Goal: Information Seeking & Learning: Learn about a topic

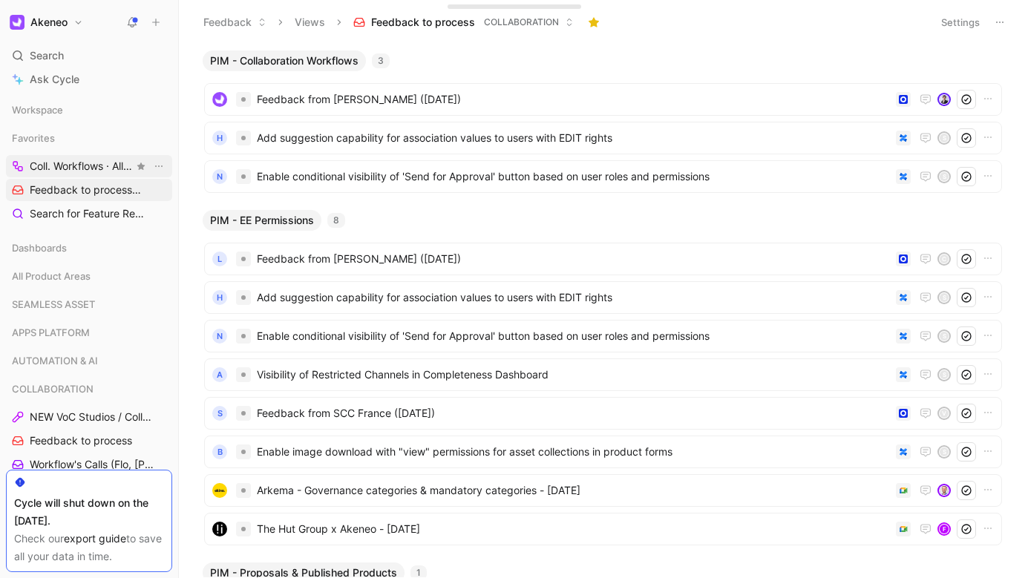
click at [95, 169] on span "Coll. Workflows · All IMs COLLABORATION" at bounding box center [82, 167] width 104 height 16
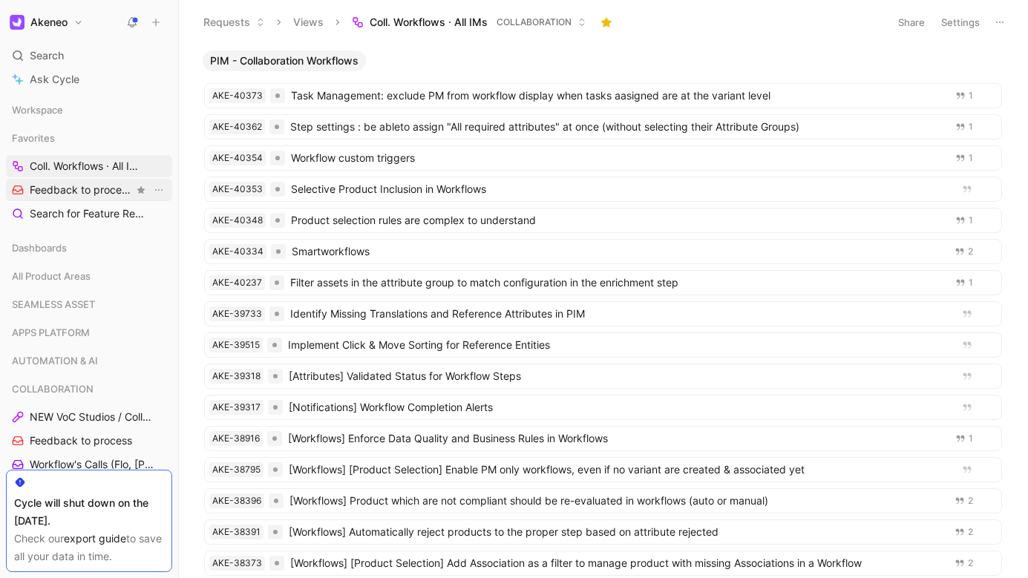
click at [82, 188] on span "Feedback to process COLLABORATION" at bounding box center [82, 191] width 104 height 16
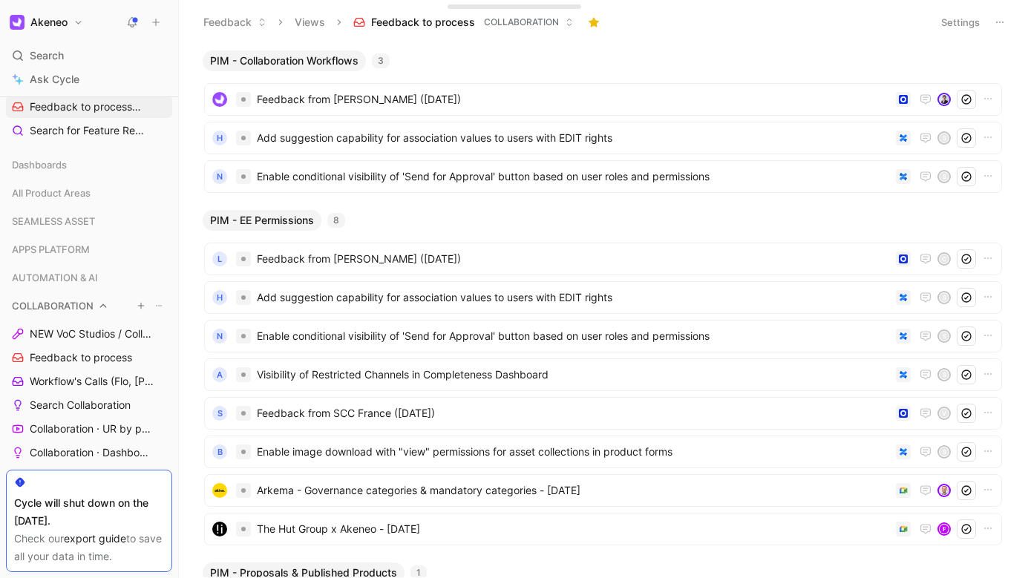
scroll to position [84, 0]
click at [94, 378] on span "Workflow's Calls (Flo, [PERSON_NAME], [PERSON_NAME])" at bounding box center [91, 380] width 122 height 15
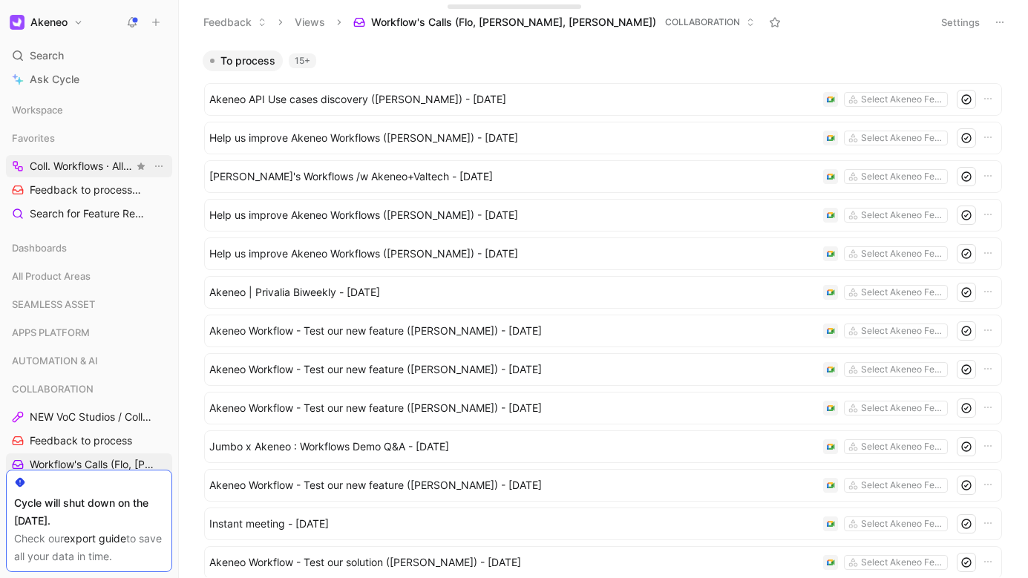
click at [76, 164] on span "Coll. Workflows · All IMs COLLABORATION" at bounding box center [82, 167] width 104 height 16
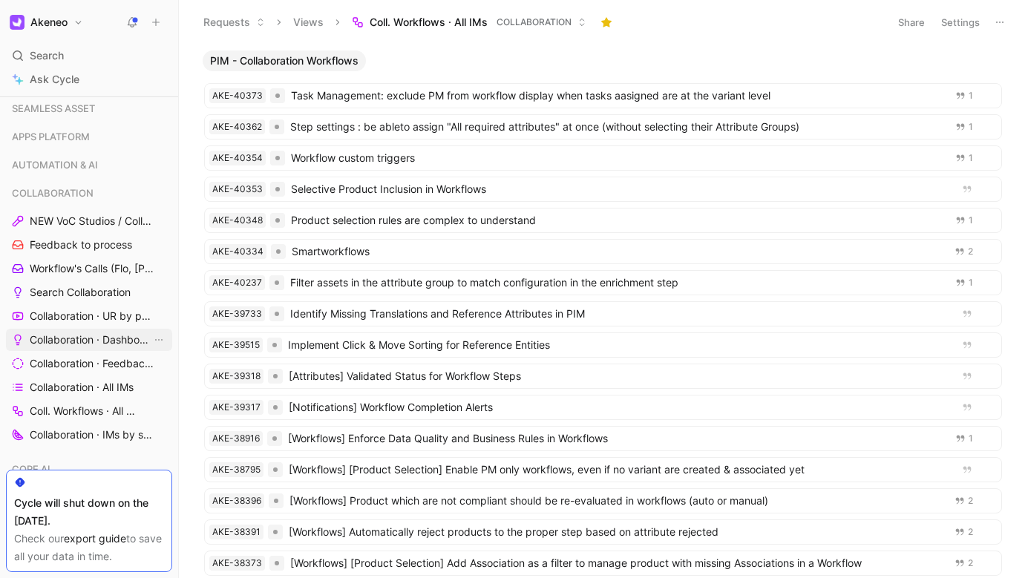
scroll to position [190, 0]
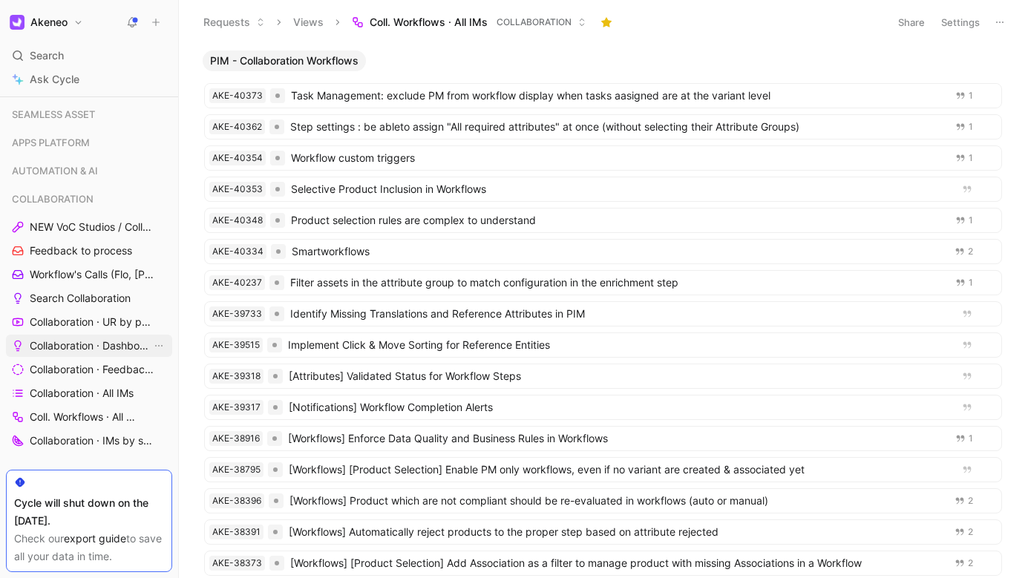
click at [107, 344] on span "Collaboration · Dashboard" at bounding box center [91, 346] width 122 height 15
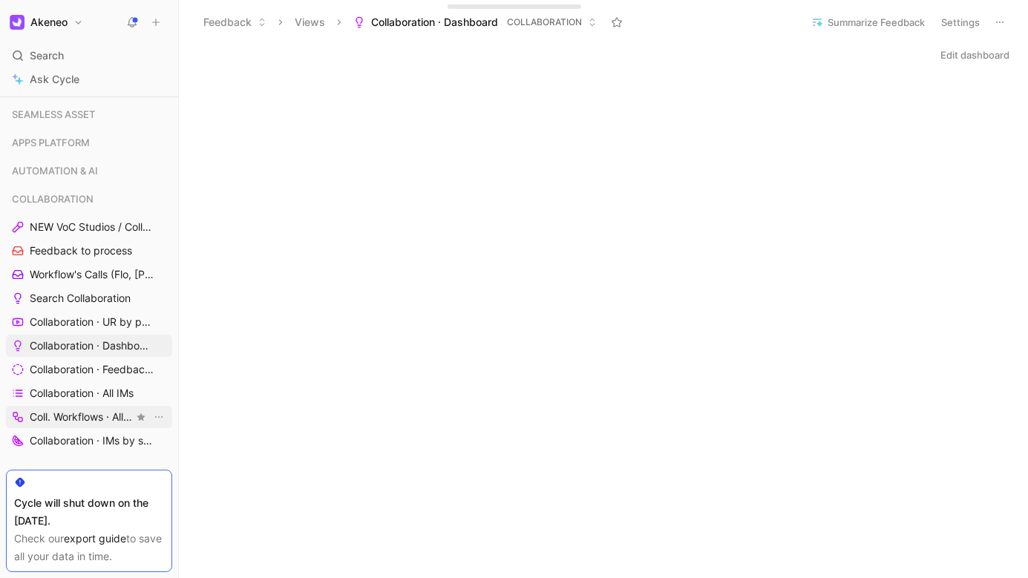
click at [107, 412] on span "Coll. Workflows · All IMs" at bounding box center [82, 417] width 104 height 15
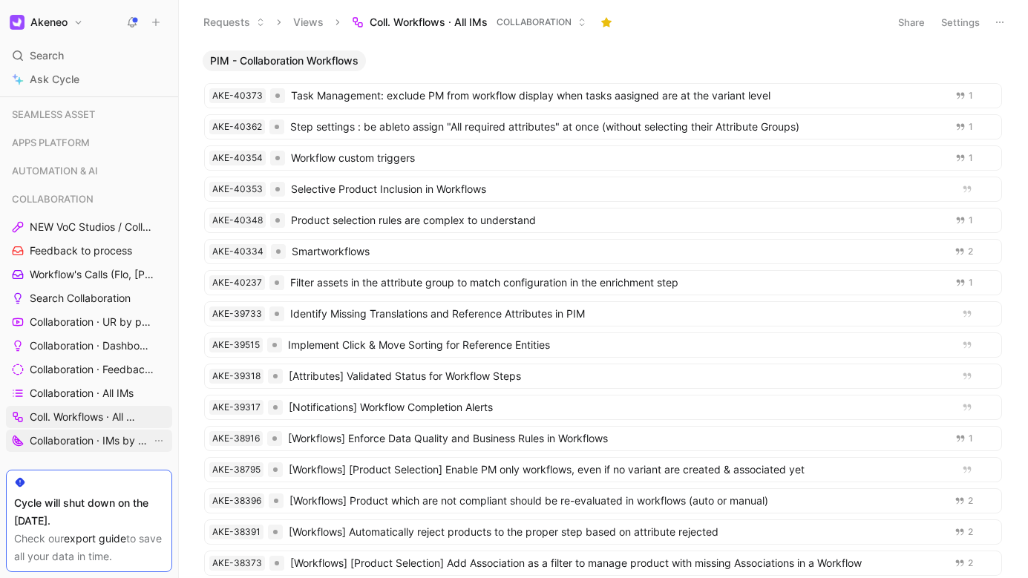
click at [89, 445] on span "Collaboration · IMs by status" at bounding box center [91, 441] width 122 height 15
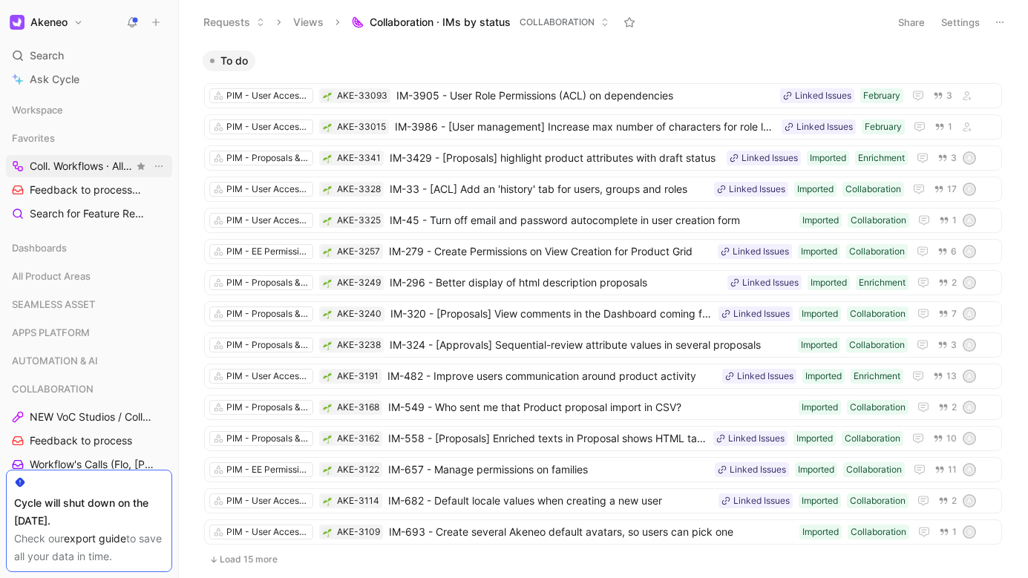
click at [105, 163] on span "Coll. Workflows · All IMs COLLABORATION" at bounding box center [82, 167] width 104 height 16
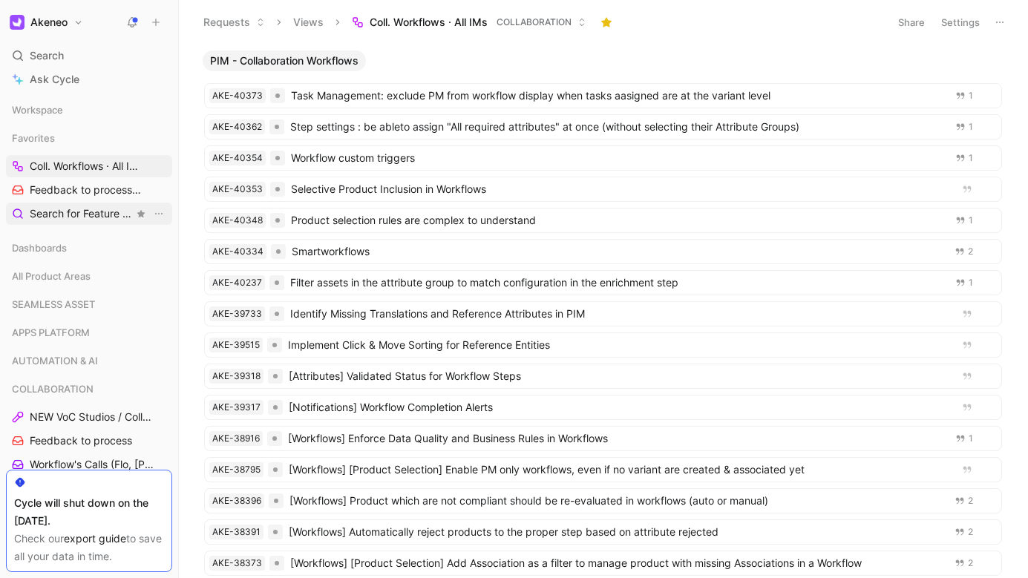
click at [82, 211] on span "Search for Feature Requests Dashboards" at bounding box center [82, 214] width 104 height 16
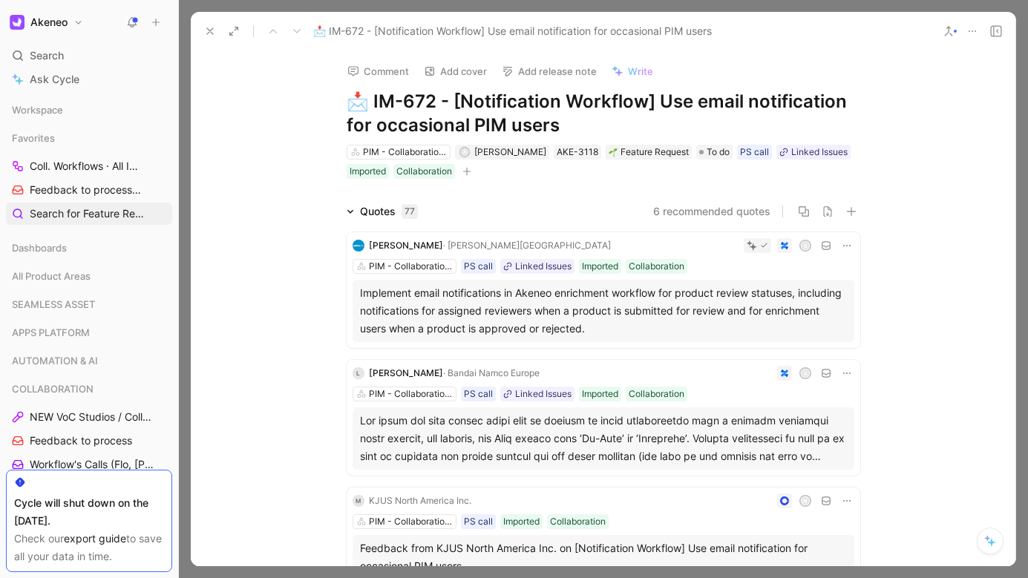
click at [211, 32] on use at bounding box center [210, 31] width 6 height 6
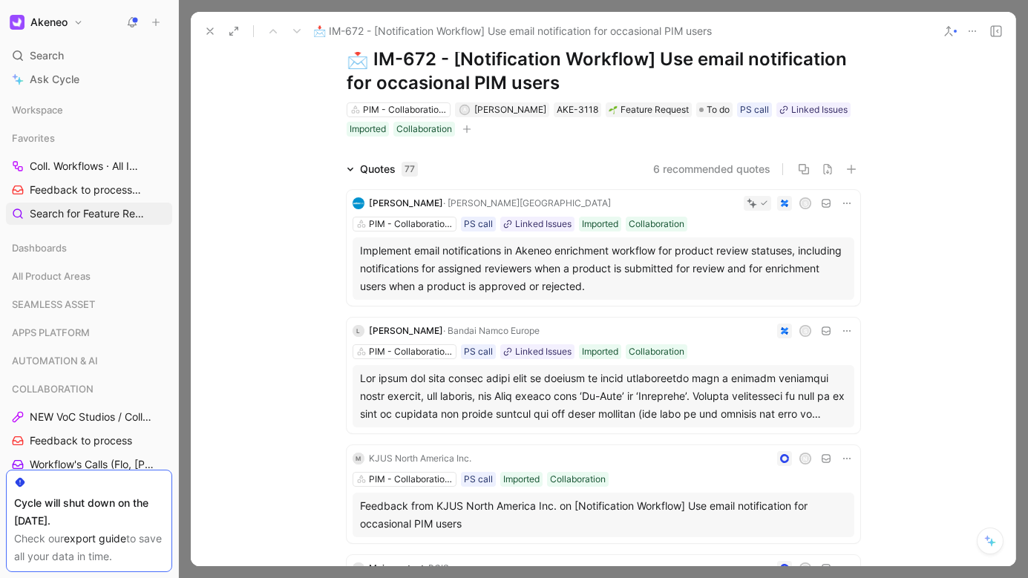
scroll to position [47, 0]
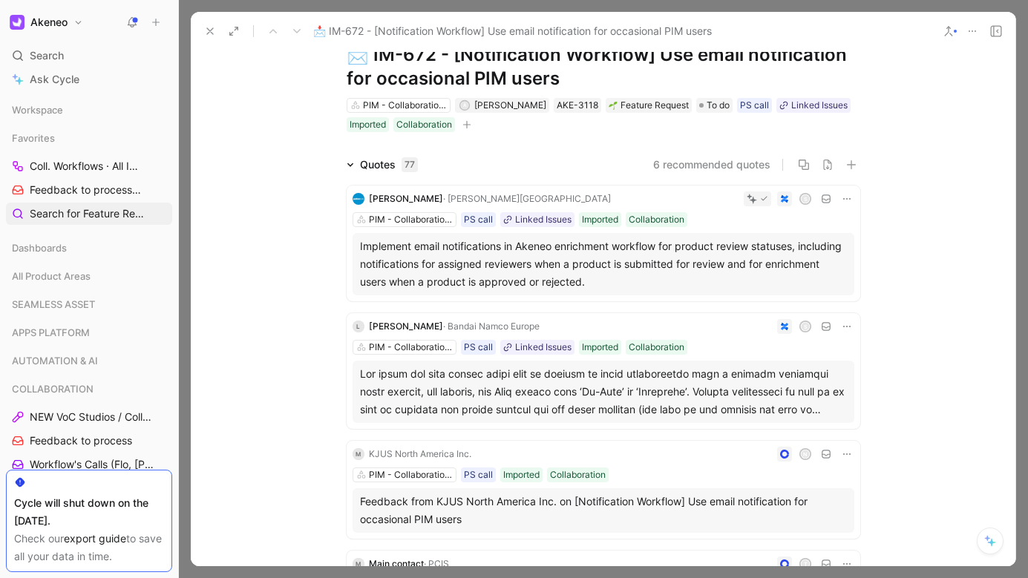
click at [617, 199] on div "S" at bounding box center [736, 199] width 238 height 15
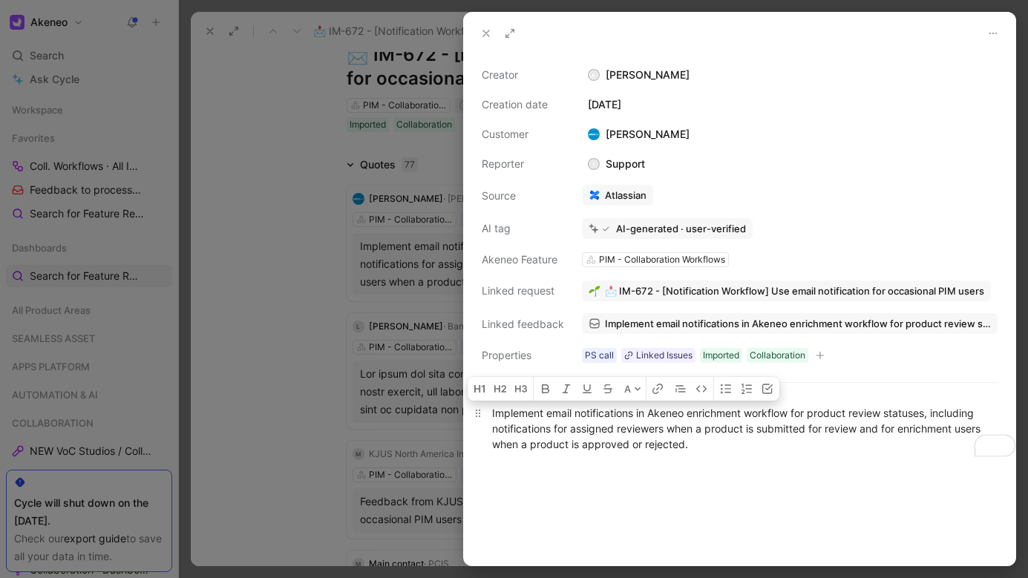
drag, startPoint x: 725, startPoint y: 457, endPoint x: 486, endPoint y: 412, distance: 243.3
click at [486, 412] on div "Implement email notifications in Akeneo enrichment workflow for product review …" at bounding box center [740, 428] width 552 height 79
click at [484, 43] on button at bounding box center [486, 33] width 21 height 21
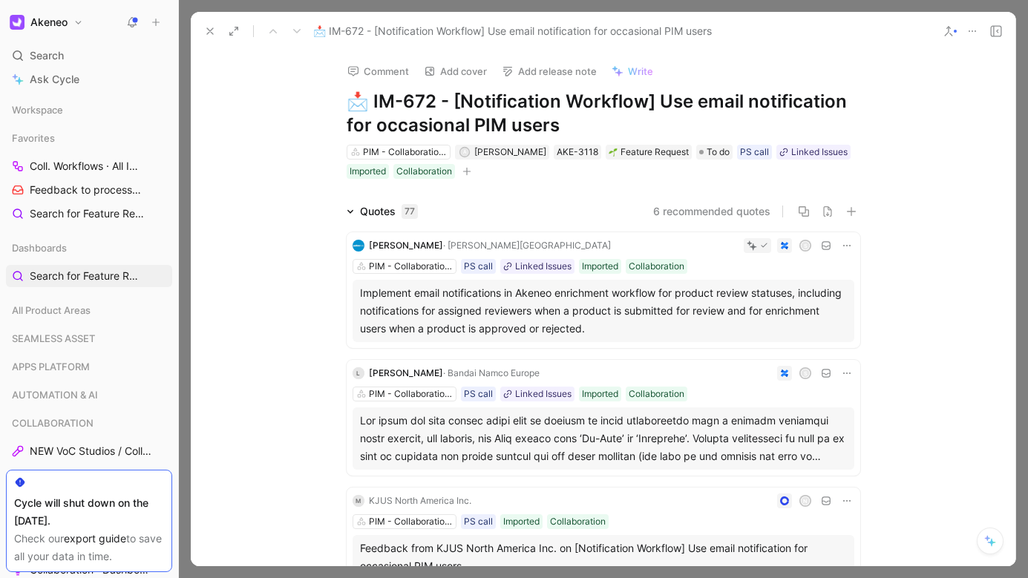
click at [212, 28] on icon at bounding box center [210, 31] width 12 height 12
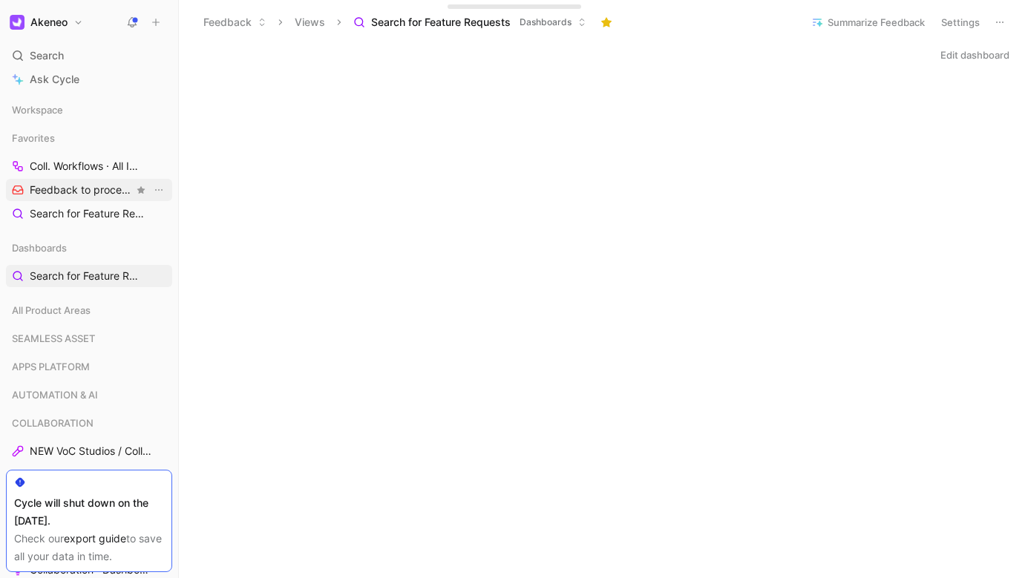
click at [110, 195] on span "Feedback to process COLLABORATION" at bounding box center [82, 191] width 104 height 16
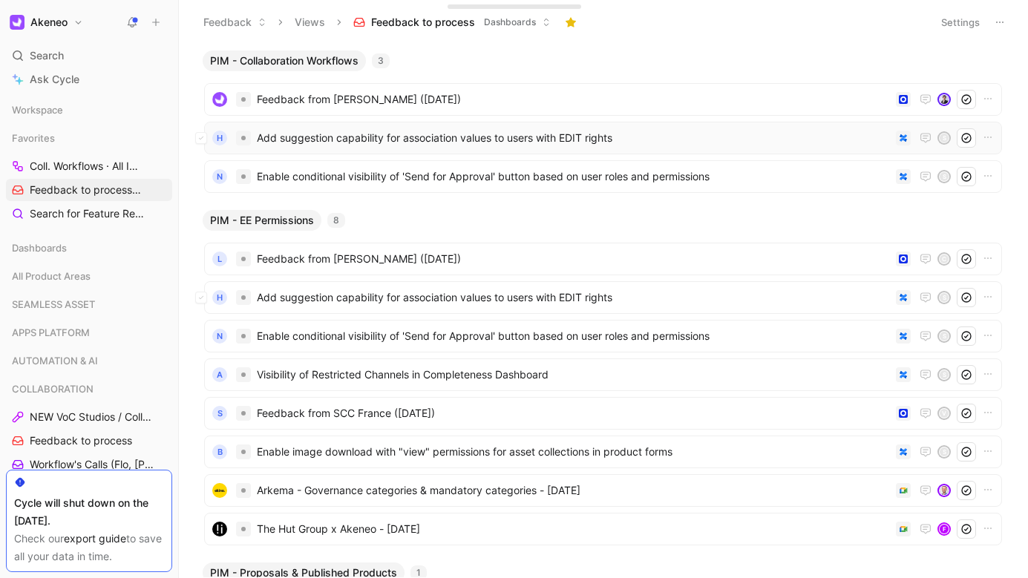
click at [531, 146] on span "Add suggestion capability for association values to users with EDIT rights" at bounding box center [573, 138] width 633 height 18
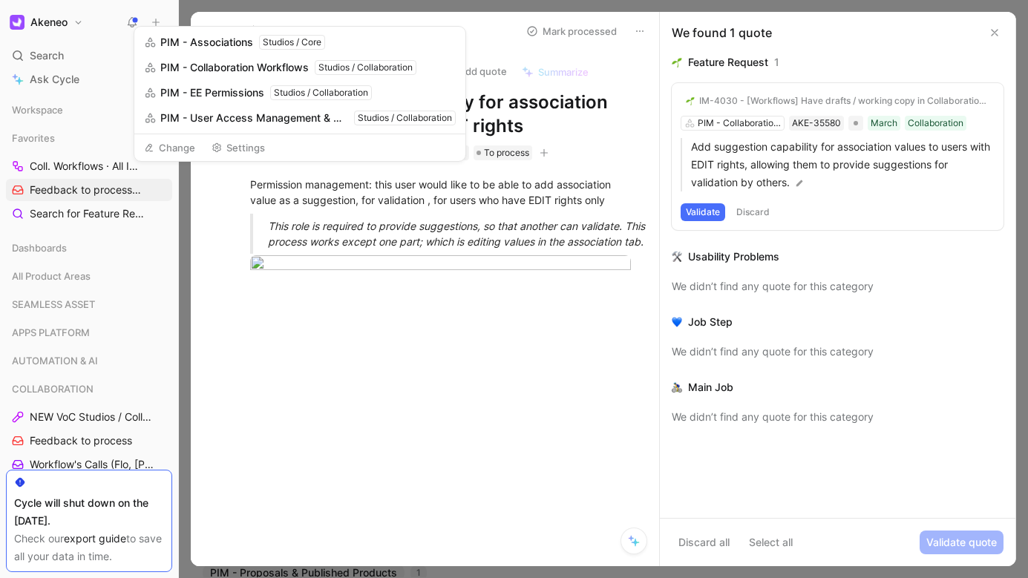
click at [304, 160] on div "4 Akeneo Features" at bounding box center [306, 153] width 79 height 15
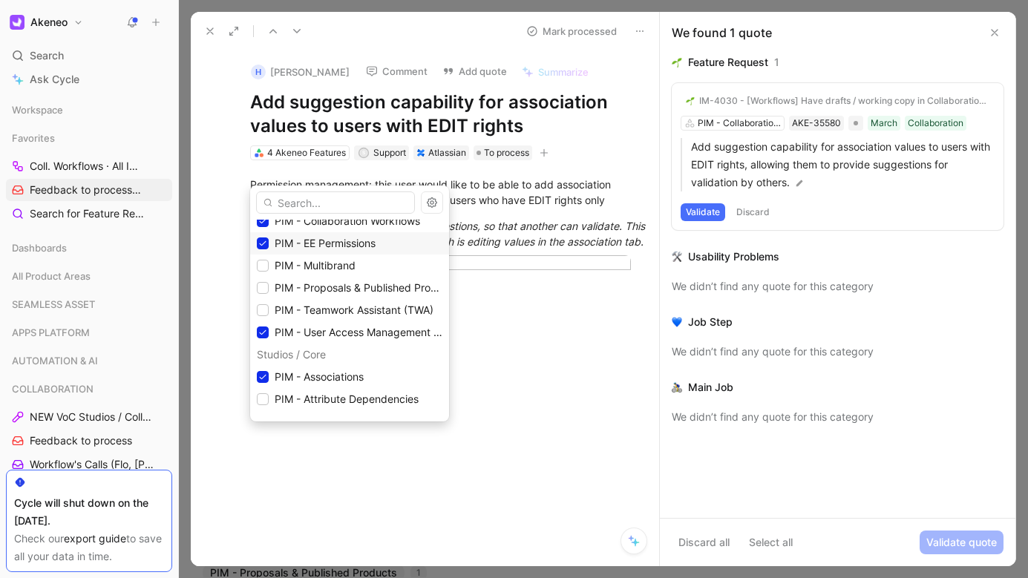
scroll to position [1342, 0]
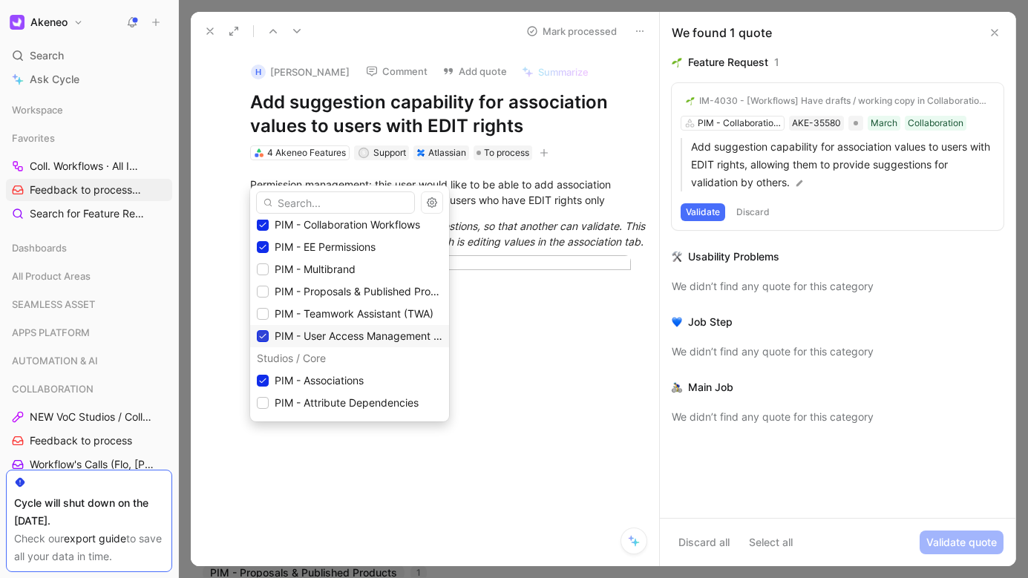
click at [265, 334] on icon at bounding box center [263, 336] width 7 height 5
click at [261, 383] on icon at bounding box center [262, 380] width 9 height 9
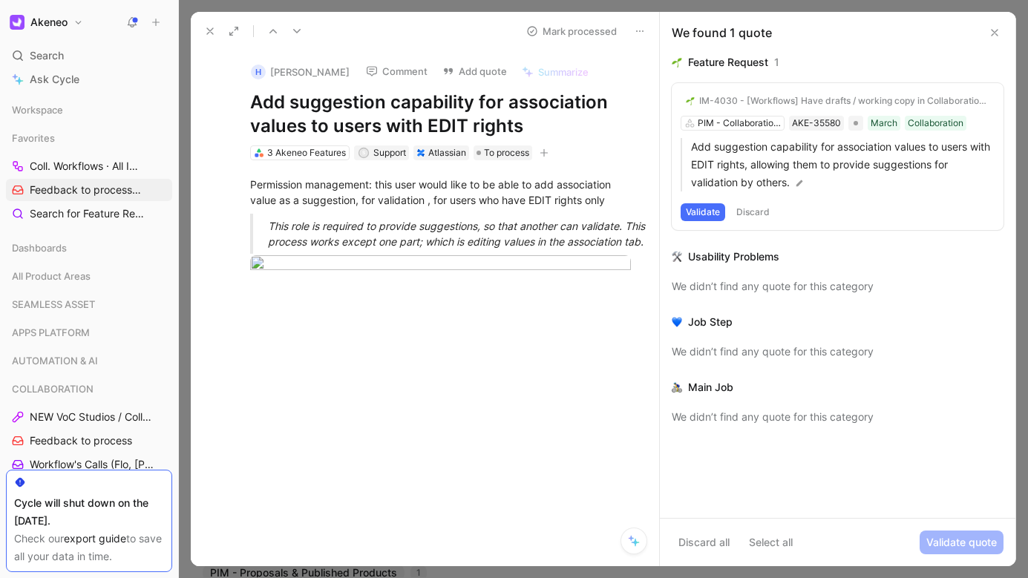
click at [787, 469] on div "Feature Request 1 IM-4030 - [Workflows] Have drafts / working copy in Collabora…" at bounding box center [838, 285] width 356 height 465
click at [802, 179] on img at bounding box center [799, 183] width 10 height 10
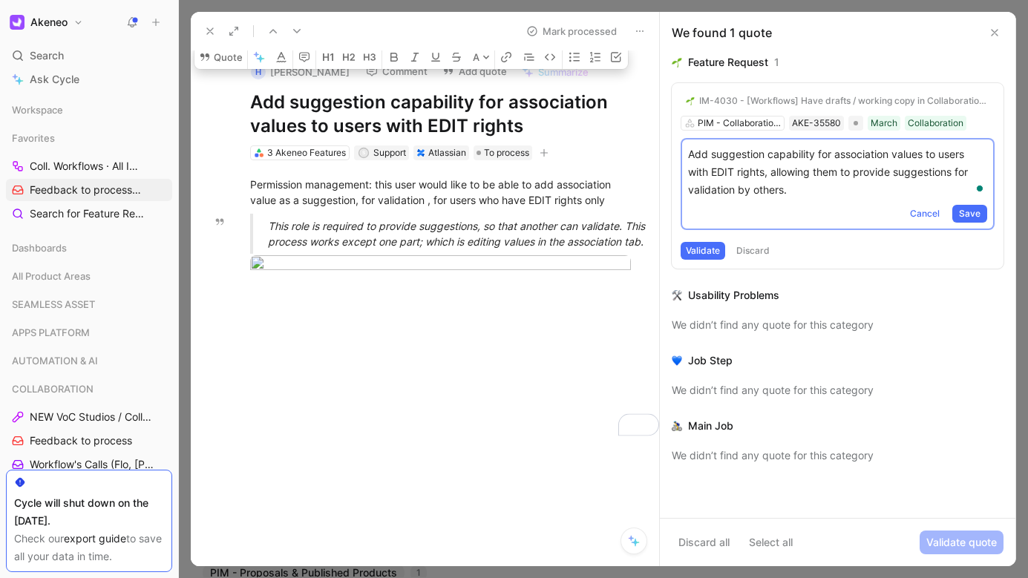
drag, startPoint x: 448, startPoint y: 264, endPoint x: 485, endPoint y: 284, distance: 42.2
click at [485, 249] on div "This role is required to provide suggestions, so that another can validate. Thi…" at bounding box center [458, 233] width 381 height 31
copy div "which is editing values in the association tab."
click at [813, 192] on p "Add suggestion capability for association values to users with EDIT rights, all…" at bounding box center [837, 172] width 299 height 53
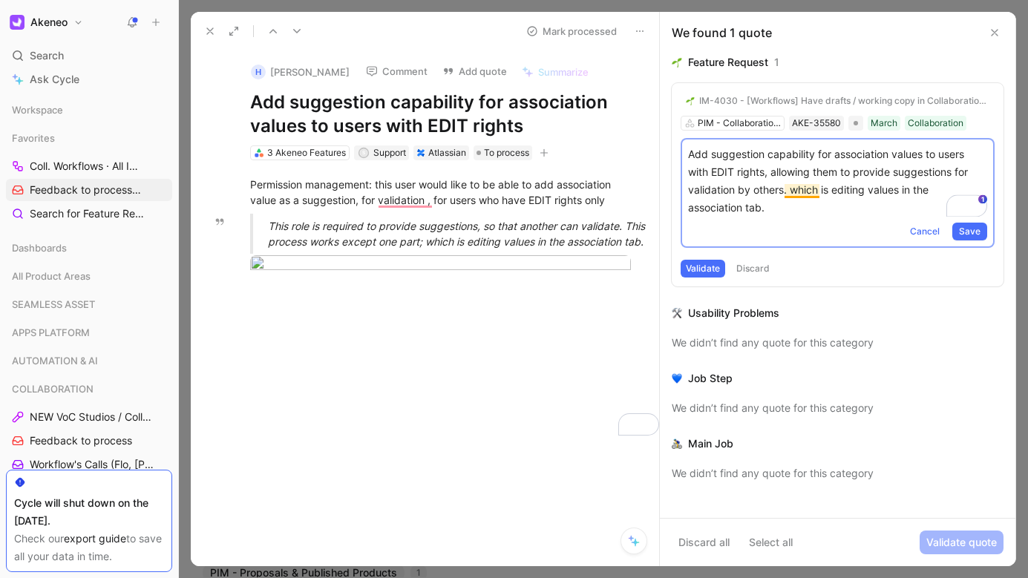
drag, startPoint x: 813, startPoint y: 192, endPoint x: 803, endPoint y: 189, distance: 10.1
click at [803, 189] on p "Add suggestion capability for association values to users with EDIT rights, all…" at bounding box center [837, 181] width 299 height 71
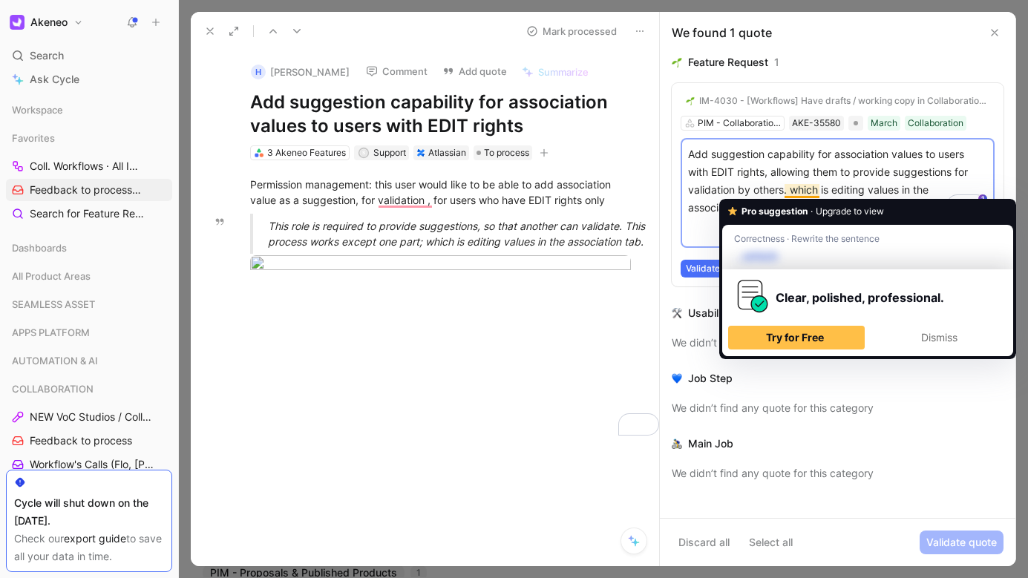
click at [790, 189] on p "Add suggestion capability for association values to users with EDIT rights, all…" at bounding box center [837, 181] width 299 height 71
click at [792, 189] on p "Add suggestion capability for association values to users with EDIT rights, all…" at bounding box center [837, 181] width 299 height 71
drag, startPoint x: 792, startPoint y: 189, endPoint x: 822, endPoint y: 209, distance: 35.4
click at [822, 209] on html "Akeneo Search ⌘ K Ask Cycle Workspace Favorites Coll. Workflows · All IMs COLLA…" at bounding box center [514, 289] width 1028 height 578
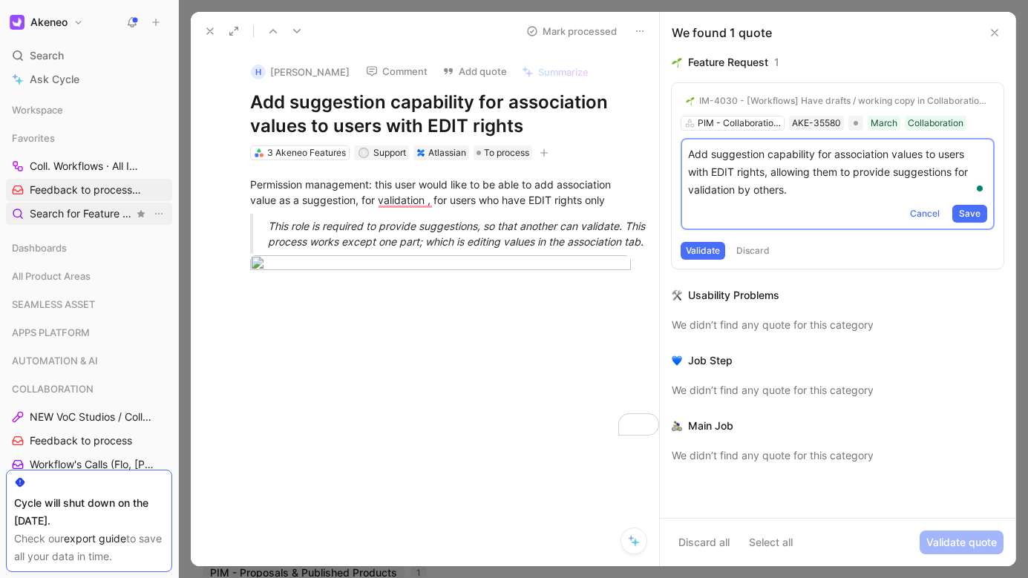
click at [85, 220] on span "Search for Feature Requests Dashboards" at bounding box center [82, 214] width 104 height 16
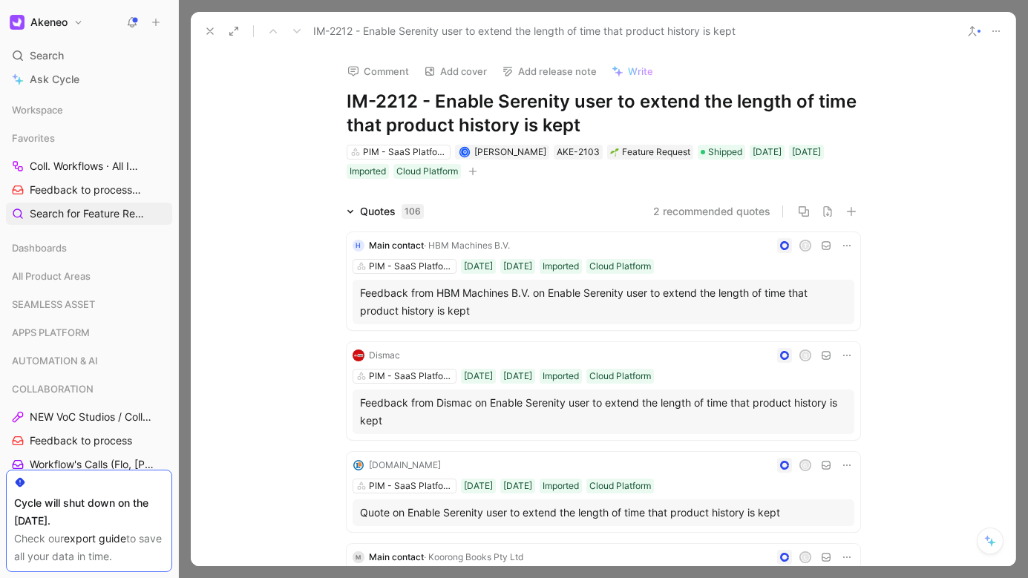
click at [498, 292] on div "Feedback from HBM Machines B.V. on Enable Serenity user to extend the length of…" at bounding box center [603, 302] width 487 height 36
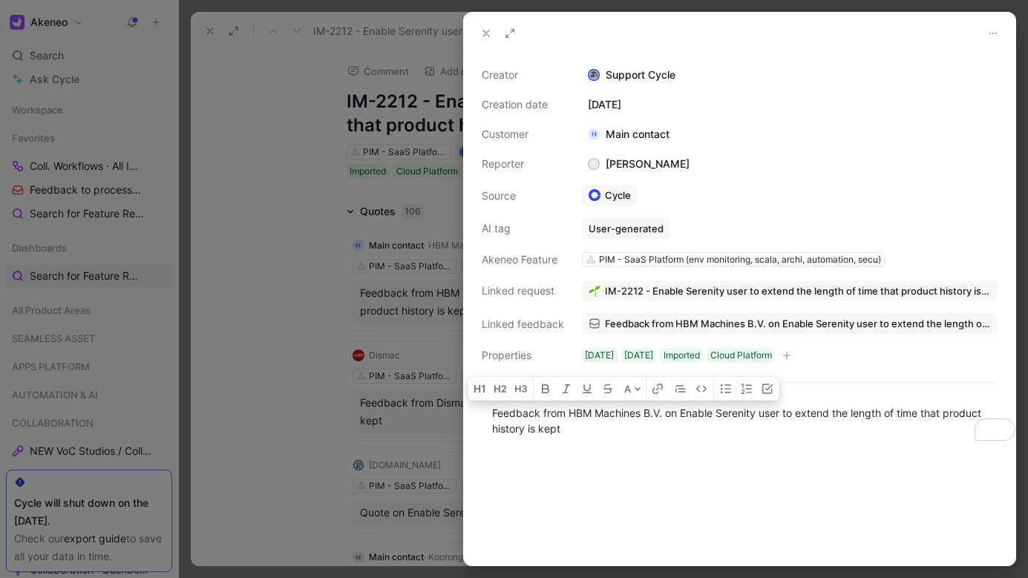
drag, startPoint x: 492, startPoint y: 408, endPoint x: 630, endPoint y: 454, distance: 144.6
click at [630, 454] on div "Feedback from HBM Machines B.V. on Enable Serenity user to extend the length of…" at bounding box center [740, 477] width 552 height 177
click at [721, 480] on div at bounding box center [740, 509] width 552 height 113
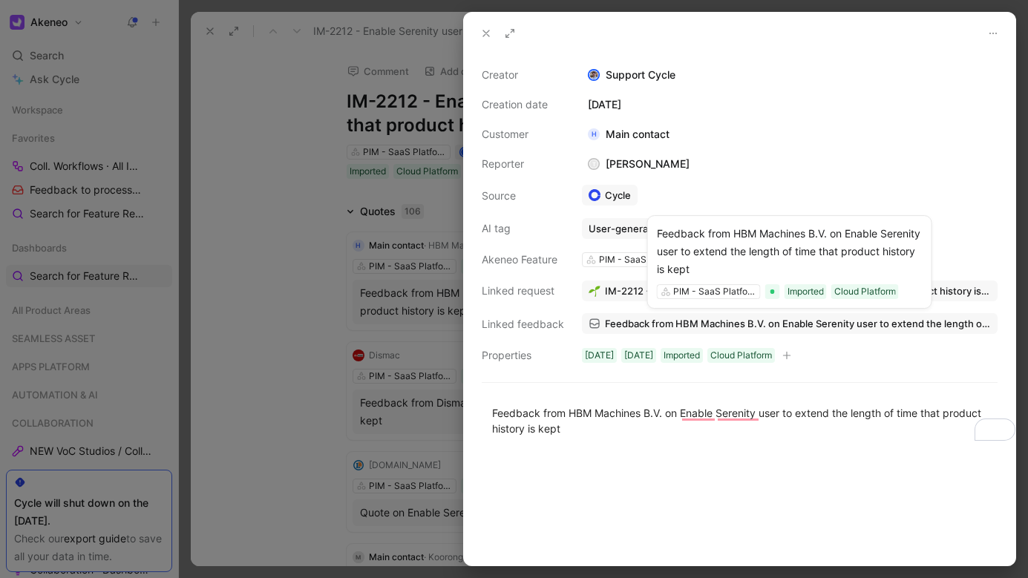
click at [677, 326] on span "Feedback from HBM Machines B.V. on Enable Serenity user to extend the length of…" at bounding box center [798, 323] width 386 height 13
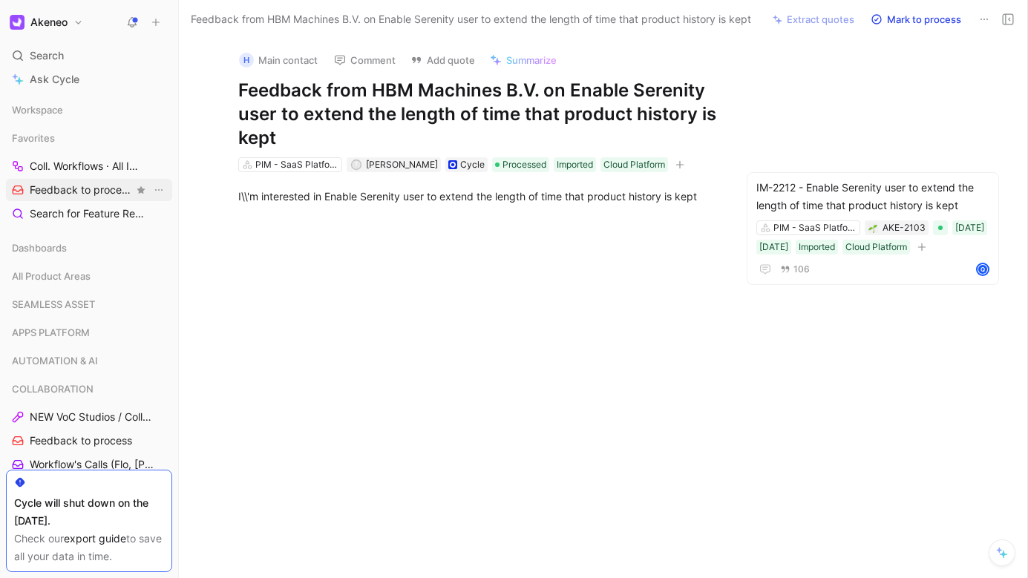
click at [108, 192] on span "Feedback to process COLLABORATION" at bounding box center [82, 191] width 104 height 16
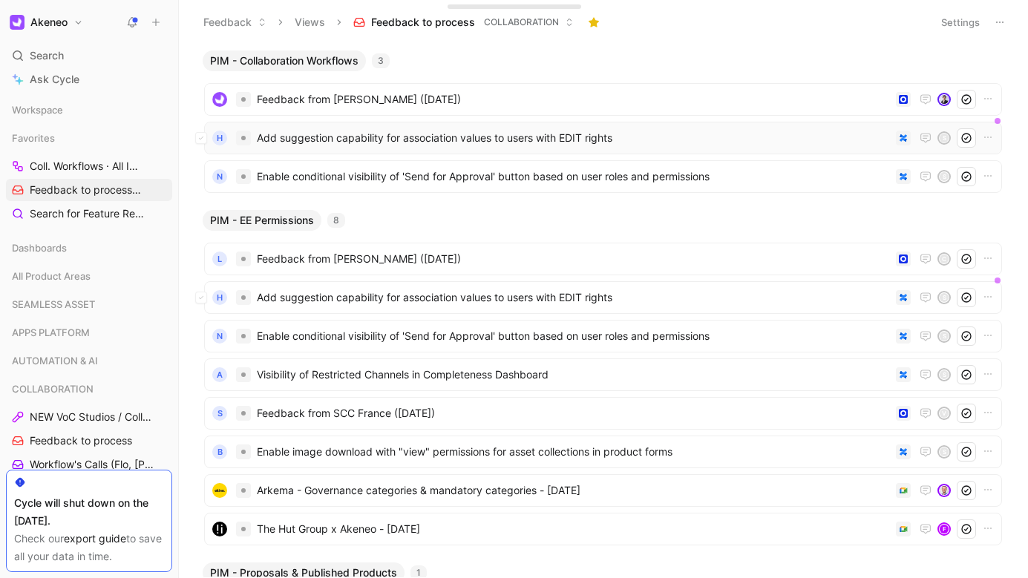
click at [308, 136] on span "Add suggestion capability for association values to users with EDIT rights" at bounding box center [573, 138] width 633 height 18
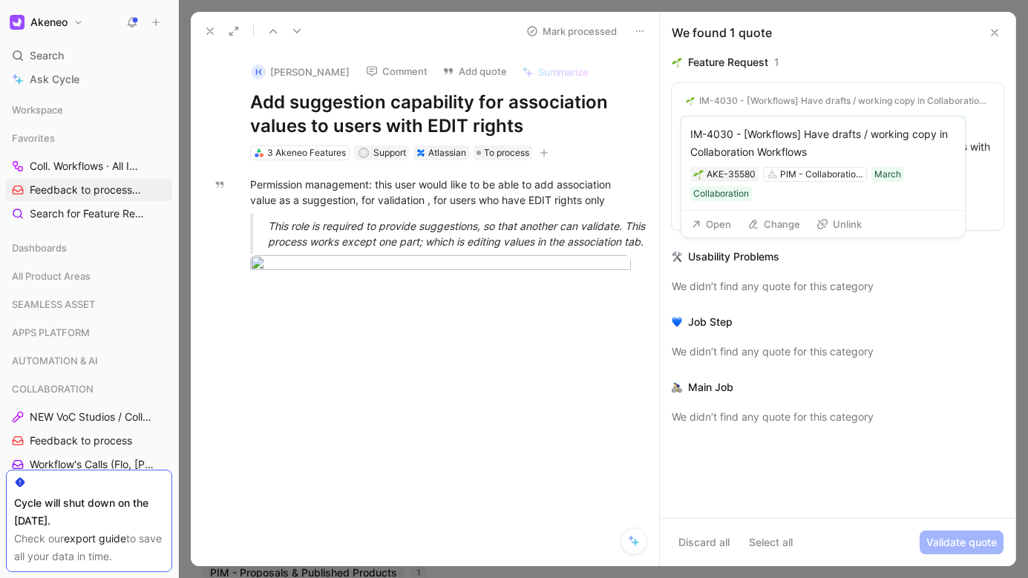
click at [791, 105] on div "IM-4030 - [Workflows] Have drafts / working copy in Collaboration Workflows" at bounding box center [844, 101] width 290 height 12
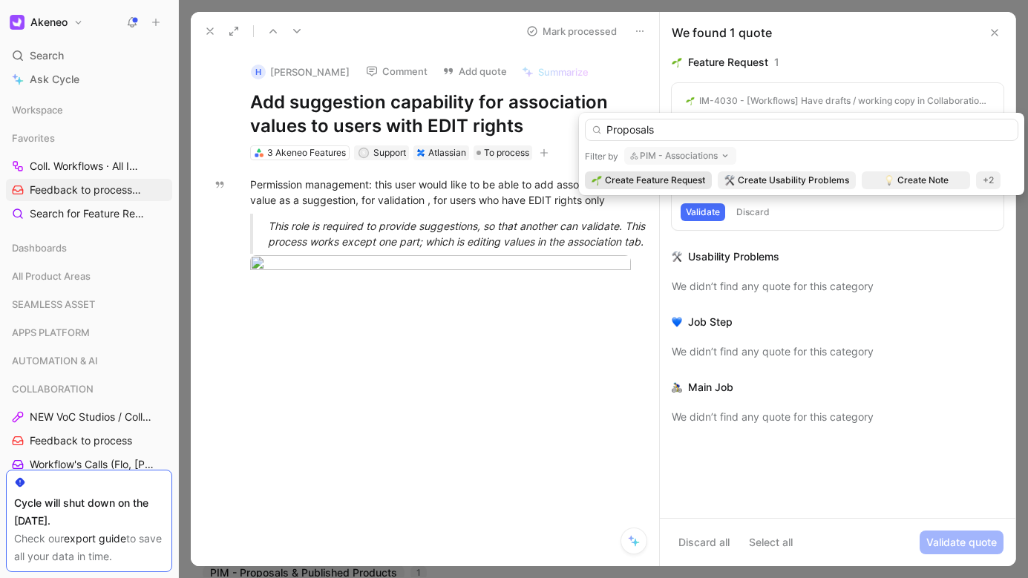
type input "Proposals"
click at [723, 157] on icon "button" at bounding box center [725, 156] width 12 height 12
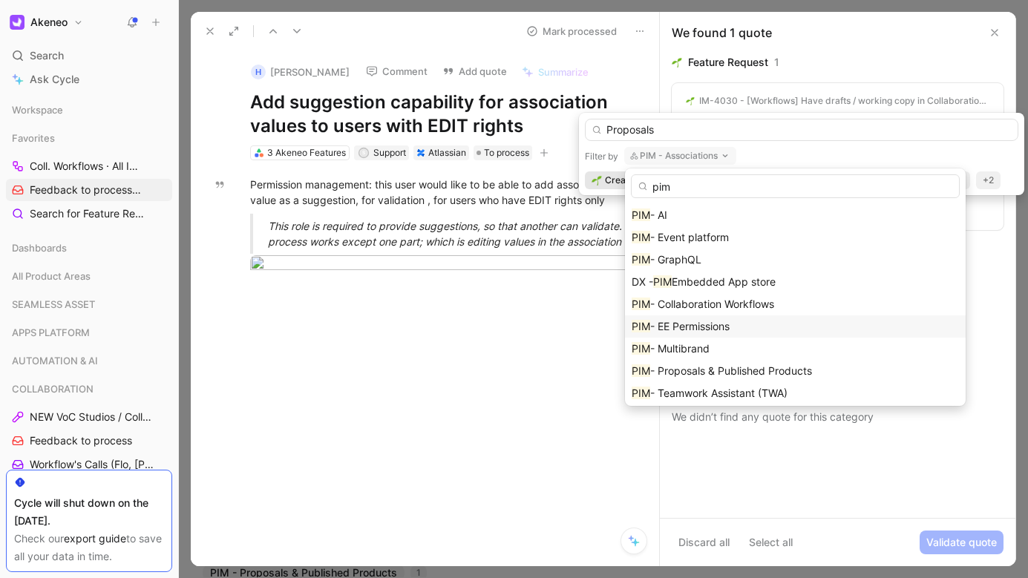
type input "pim"
click at [697, 330] on span "- EE Permissions" at bounding box center [689, 326] width 79 height 13
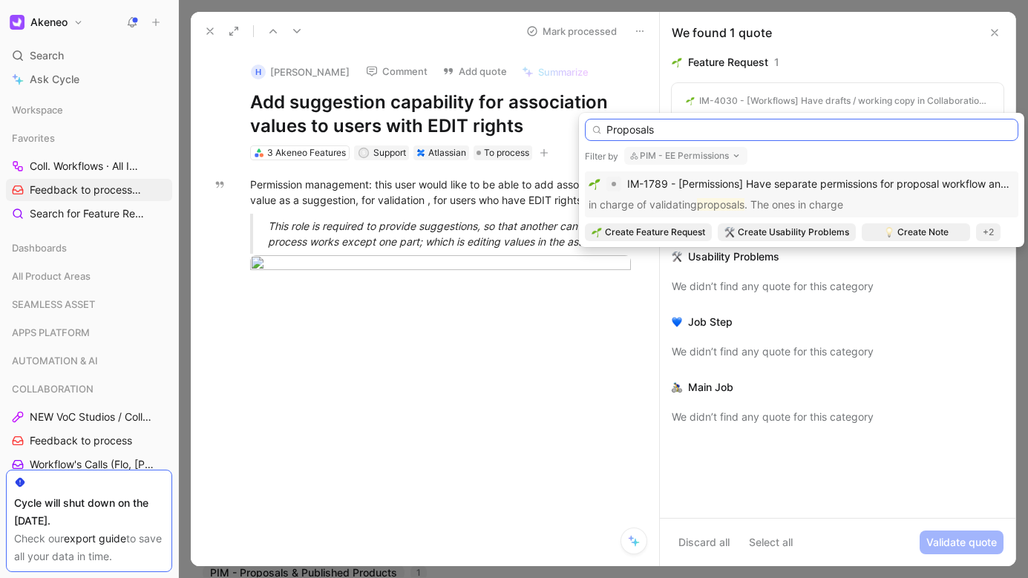
click at [682, 122] on input "Proposals" at bounding box center [802, 130] width 434 height 22
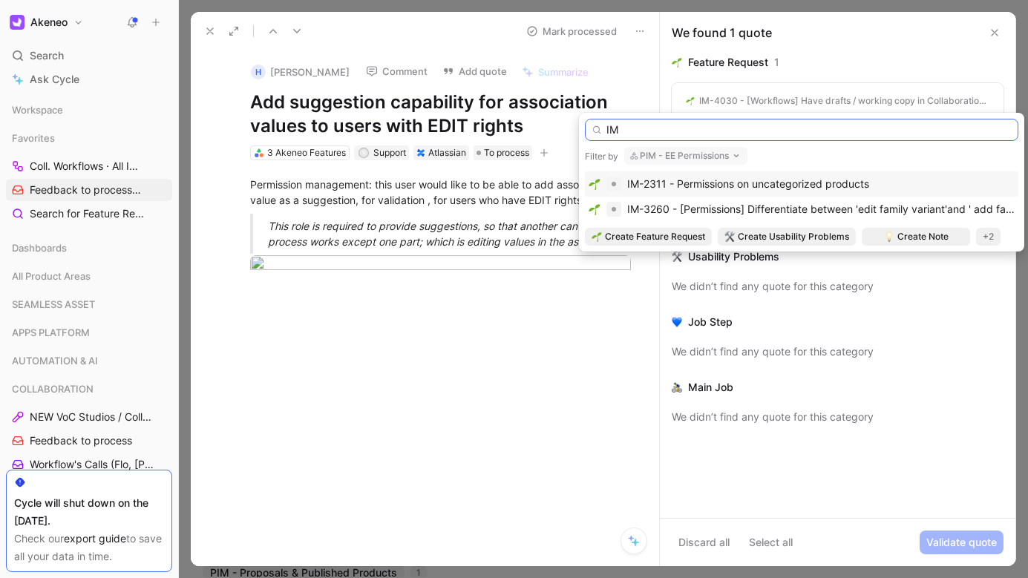
type input "I"
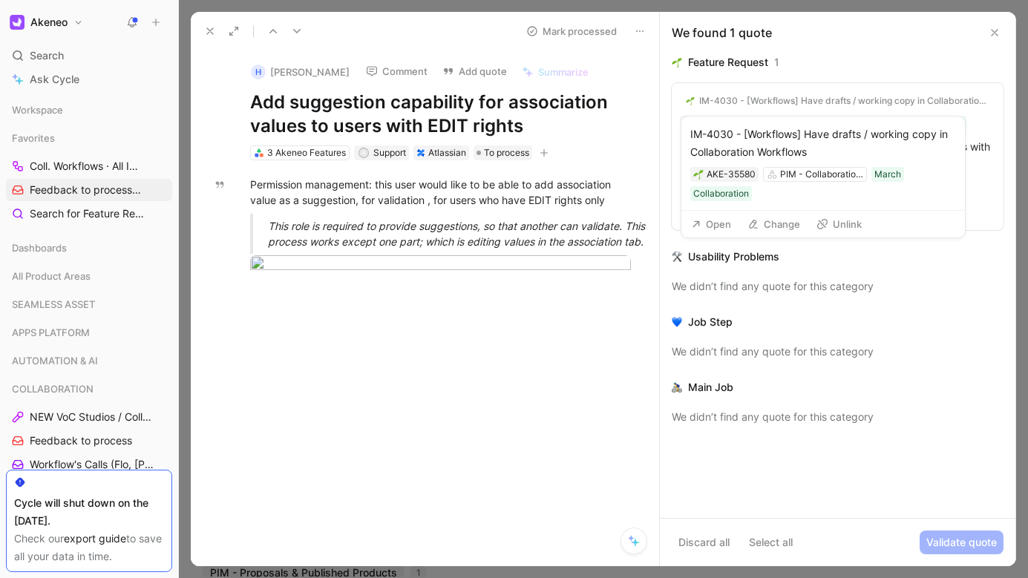
click at [783, 100] on div "IM-4030 - [Workflows] Have drafts / working copy in Collaboration Workflows" at bounding box center [844, 101] width 290 height 12
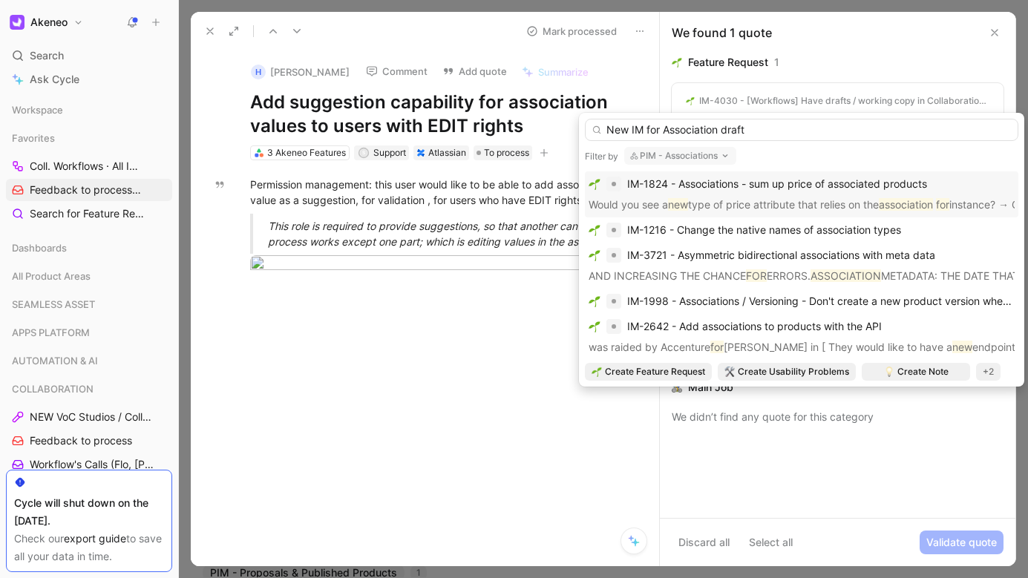
type input "New IM for Association draft"
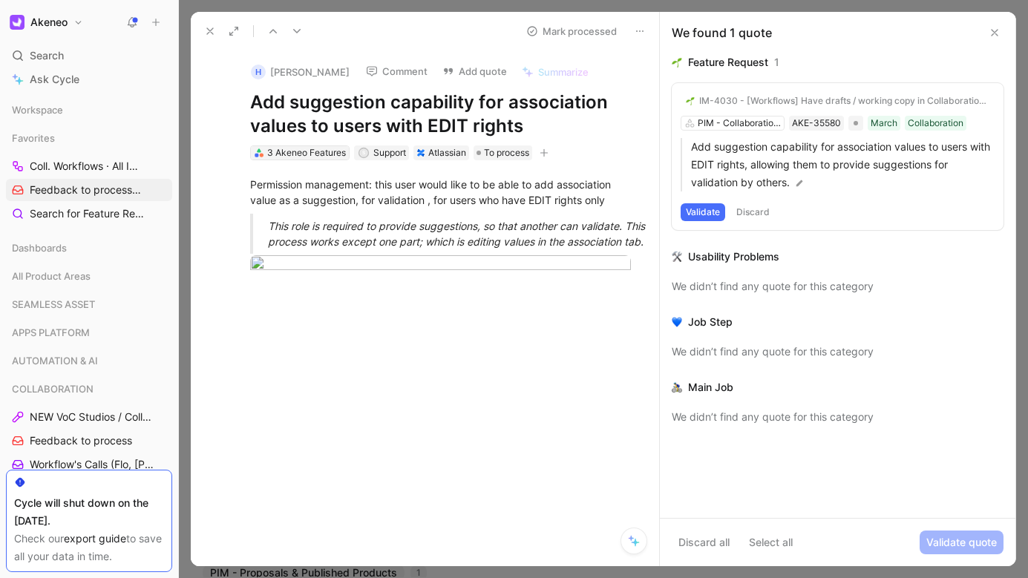
click at [313, 160] on div "3 Akeneo Features" at bounding box center [306, 153] width 79 height 15
click at [708, 209] on button "Validate" at bounding box center [703, 212] width 45 height 18
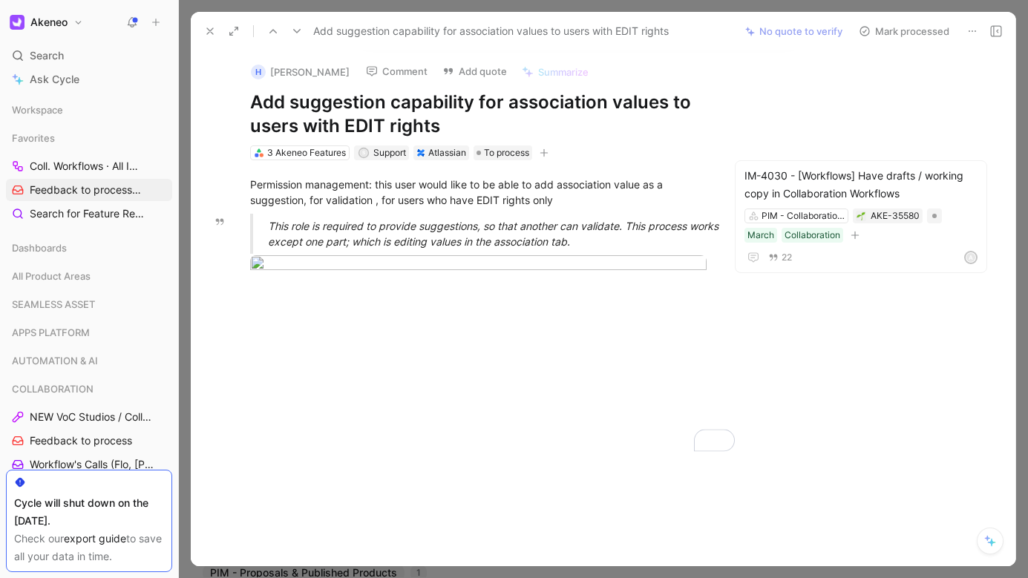
drag, startPoint x: 607, startPoint y: 241, endPoint x: 553, endPoint y: 233, distance: 54.7
click at [553, 233] on div "This role is required to provide suggestions, so that another can validate. Thi…" at bounding box center [496, 233] width 457 height 31
click at [610, 234] on div "This role is required to provide suggestions, so that another can validate. Thi…" at bounding box center [496, 233] width 457 height 31
click at [609, 238] on div "This role is required to provide suggestions, so that another can validate. Thi…" at bounding box center [496, 233] width 457 height 31
drag, startPoint x: 609, startPoint y: 238, endPoint x: 419, endPoint y: 206, distance: 192.0
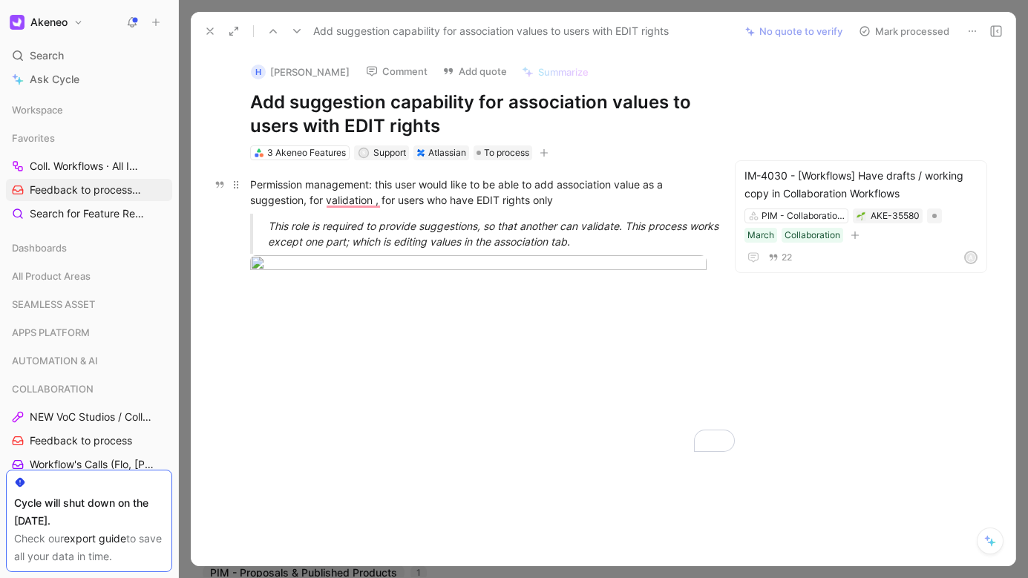
click at [419, 206] on div "Permission management: this user would like to be able to add association value…" at bounding box center [478, 223] width 513 height 127
click at [489, 204] on div "Permission management: this user would like to be able to add association value…" at bounding box center [478, 192] width 457 height 31
drag, startPoint x: 562, startPoint y: 199, endPoint x: 249, endPoint y: 178, distance: 313.3
click at [250, 178] on div "Permission management: this user would like to be able to add association value…" at bounding box center [478, 192] width 457 height 31
copy div "Permission management: this user would like to be able to add association value…"
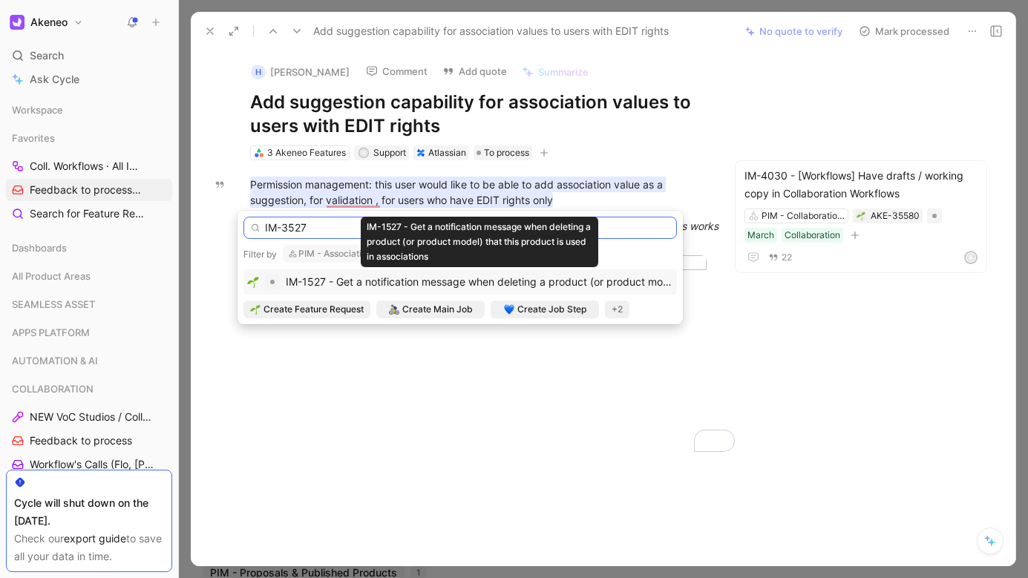
type input "IM-3527"
click at [321, 285] on span "IM-1527 - Get a notification message when deleting a product (or product model)…" at bounding box center [581, 281] width 590 height 13
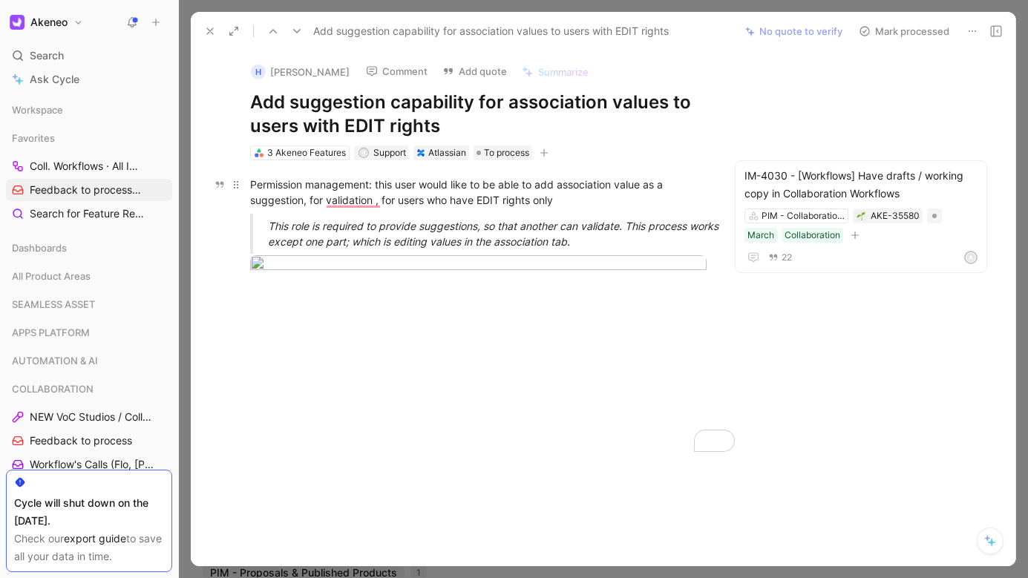
click at [318, 199] on div "Permission management: this user would like to be able to add association value…" at bounding box center [478, 192] width 457 height 31
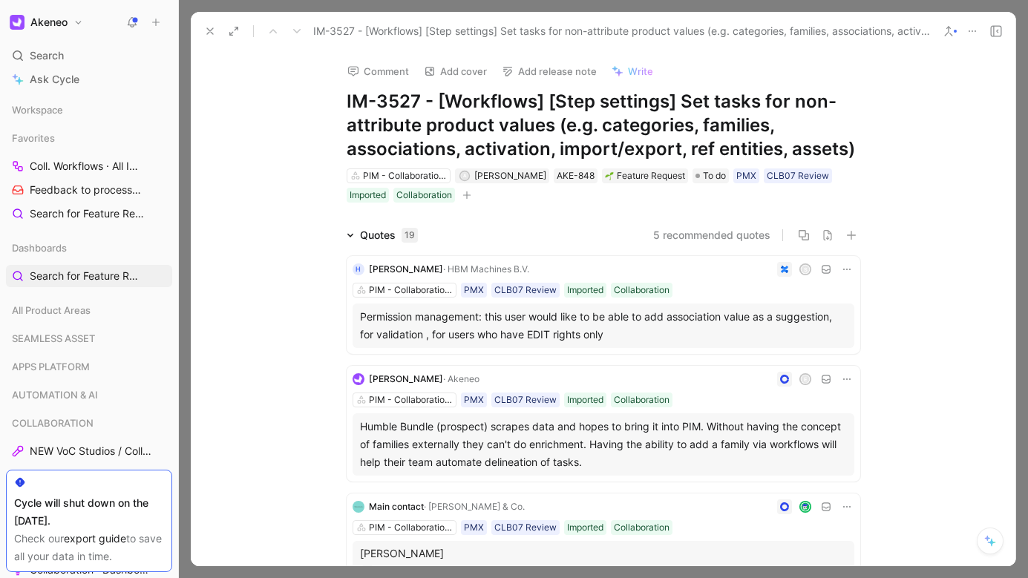
click at [212, 35] on icon at bounding box center [210, 31] width 12 height 12
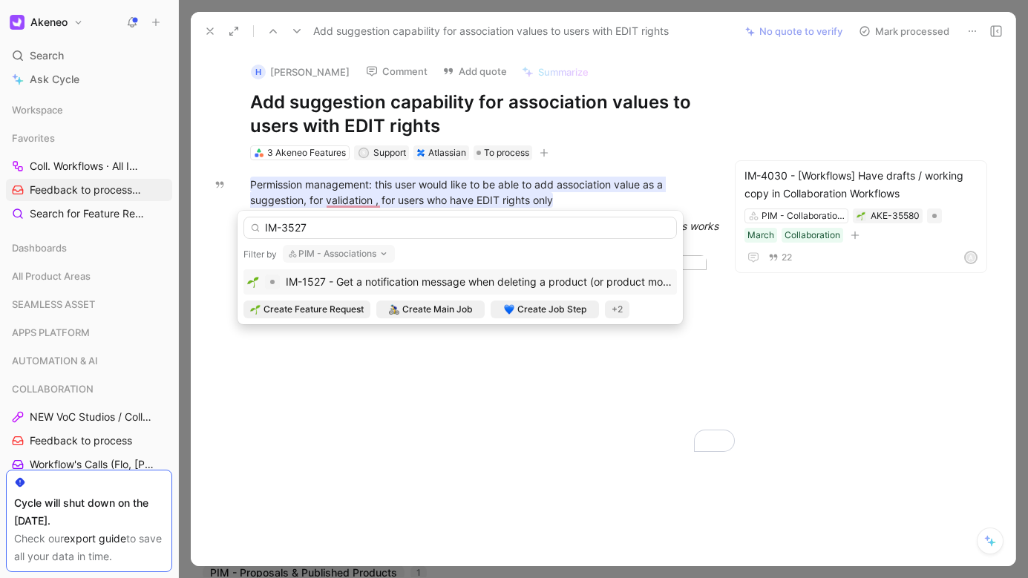
type input "IM-3527"
click at [330, 257] on button "PIM - Associations" at bounding box center [339, 254] width 112 height 18
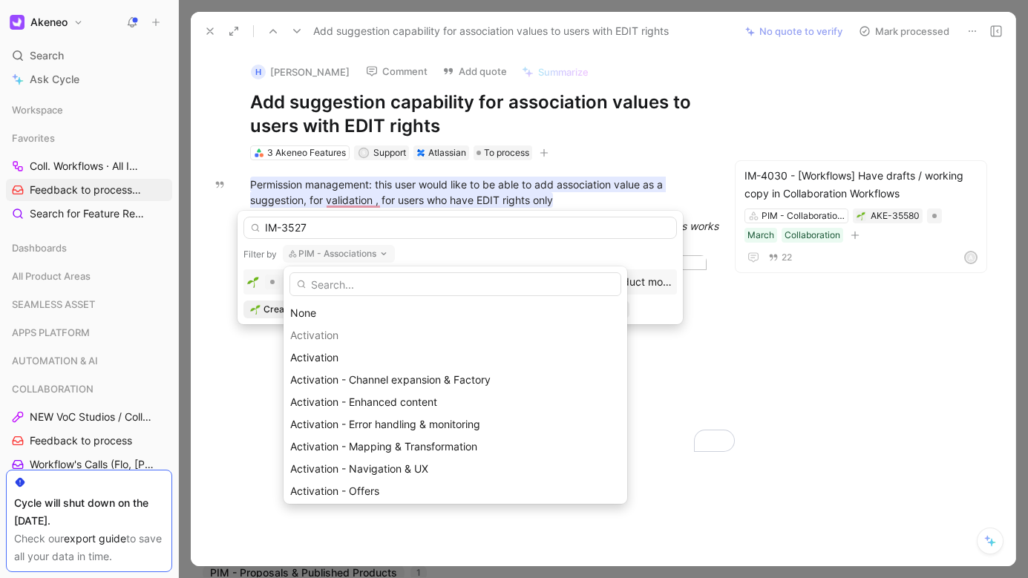
click at [336, 281] on input "text" at bounding box center [456, 284] width 332 height 24
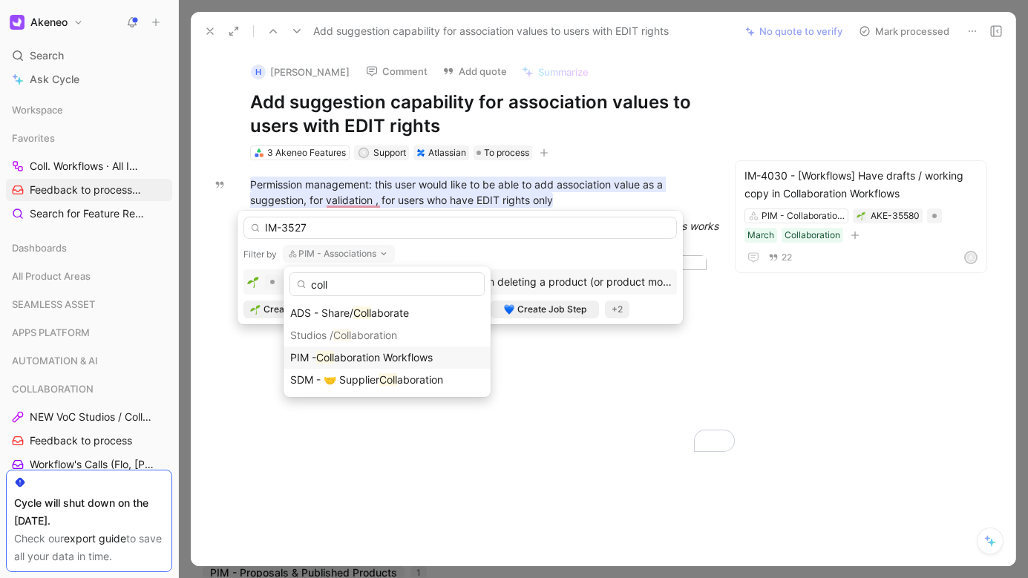
type input "coll"
click at [342, 348] on div "PIM - Coll aboration Workflows" at bounding box center [387, 358] width 207 height 22
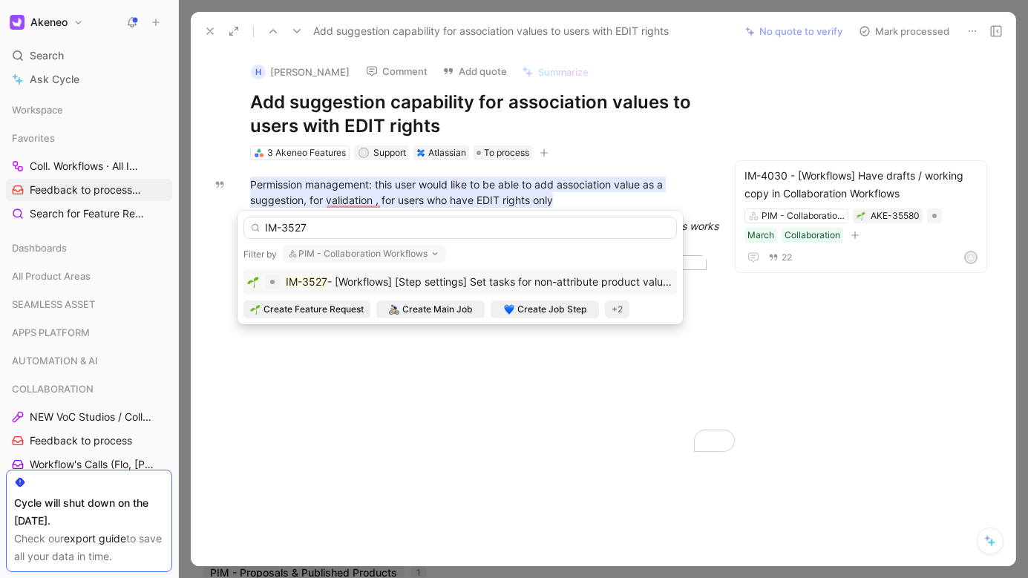
click at [391, 290] on div "IM-3527 - [Workflows] [Step settings] Set tasks for non-attribute product value…" at bounding box center [480, 282] width 388 height 18
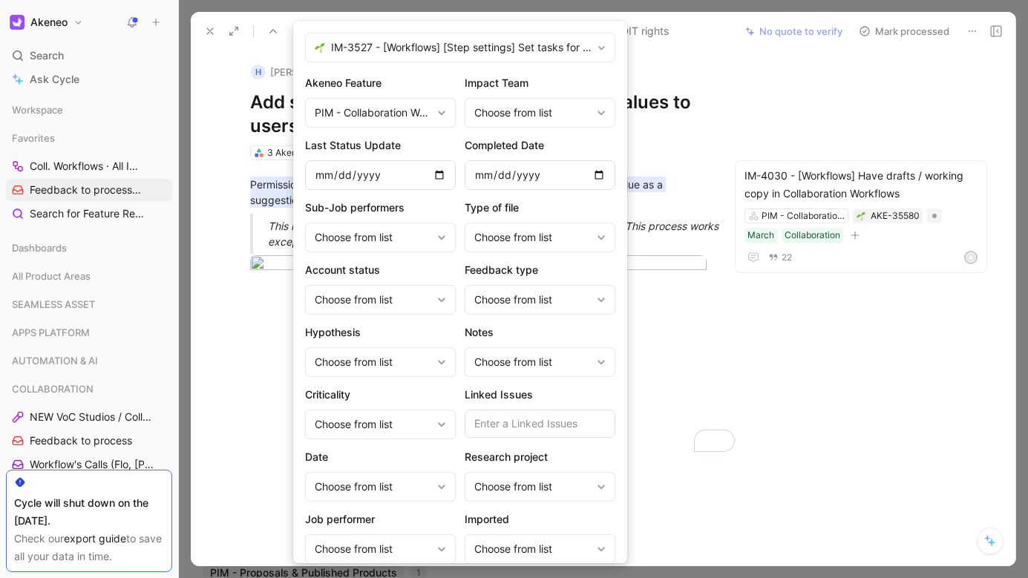
scroll to position [111, 0]
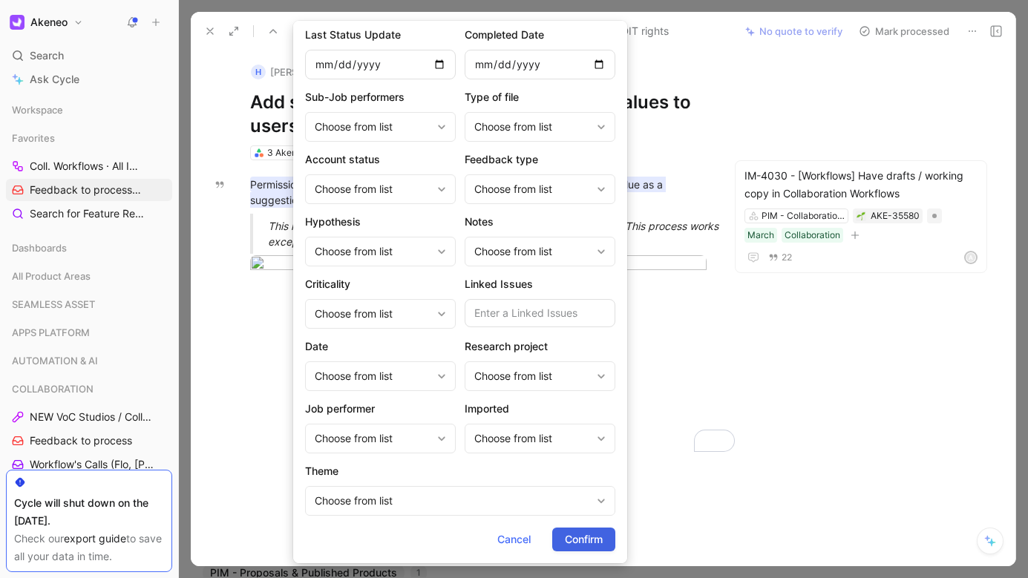
click at [574, 541] on span "Confirm" at bounding box center [584, 540] width 38 height 18
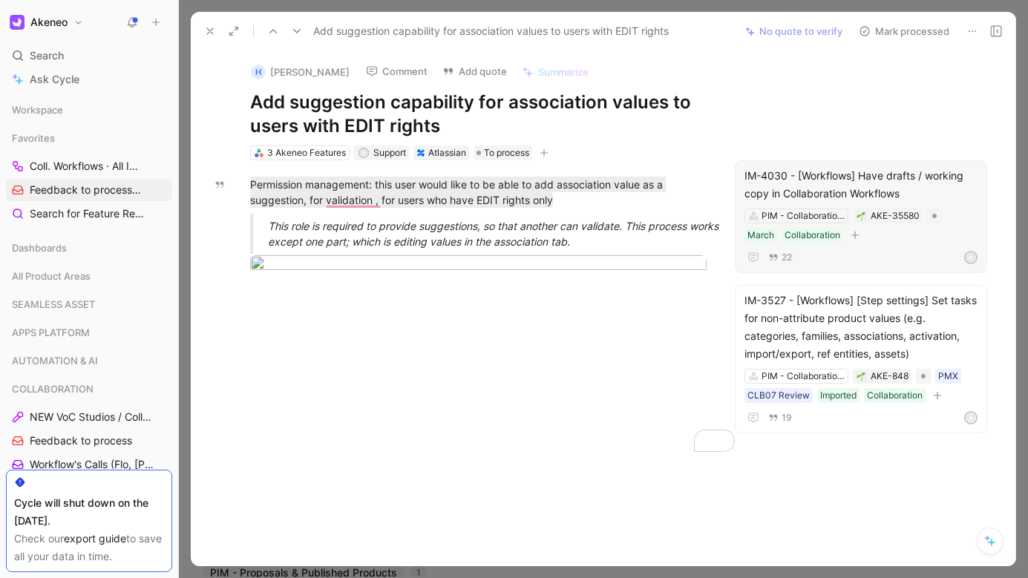
click at [814, 121] on div "Add suggestion capability for association values to users with EDIT rights, all…" at bounding box center [861, 98] width 241 height 56
click at [228, 96] on div "H [PERSON_NAME] Comment Add quote Summarize Add suggestion capability for assoc…" at bounding box center [478, 105] width 513 height 111
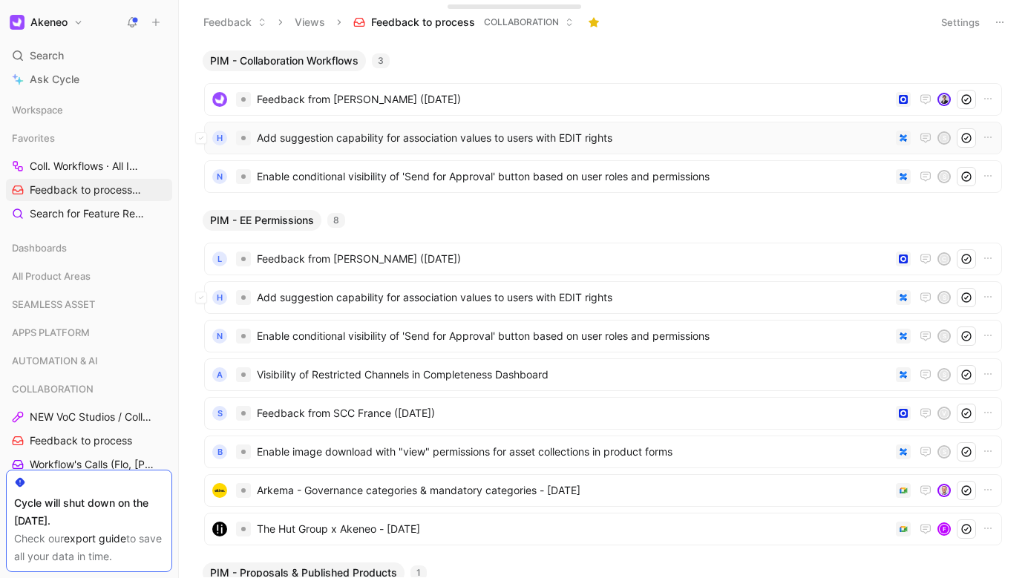
click at [294, 133] on span "Add suggestion capability for association values to users with EDIT rights" at bounding box center [573, 138] width 633 height 18
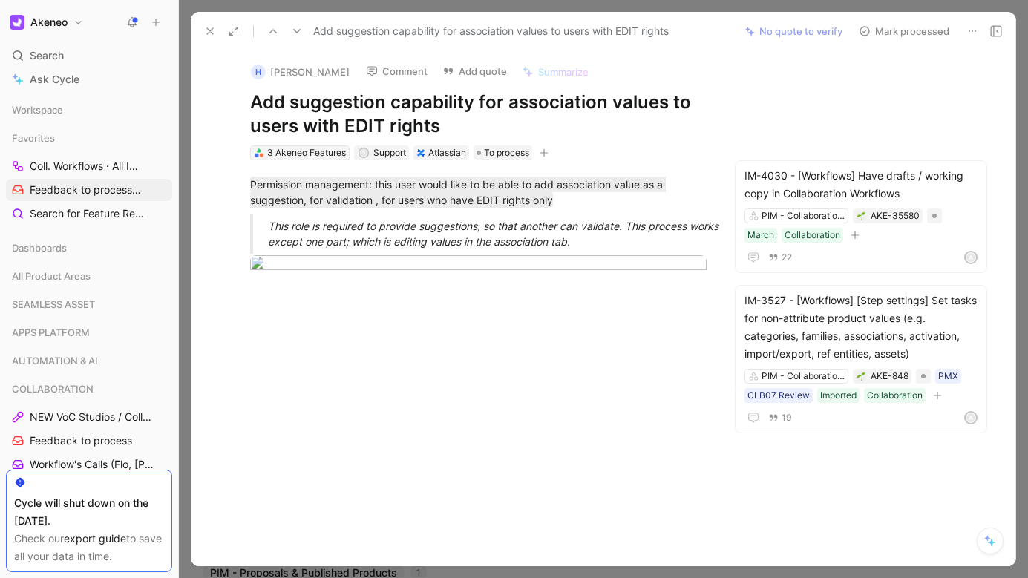
click at [272, 148] on div "3 Akeneo Features" at bounding box center [306, 153] width 79 height 15
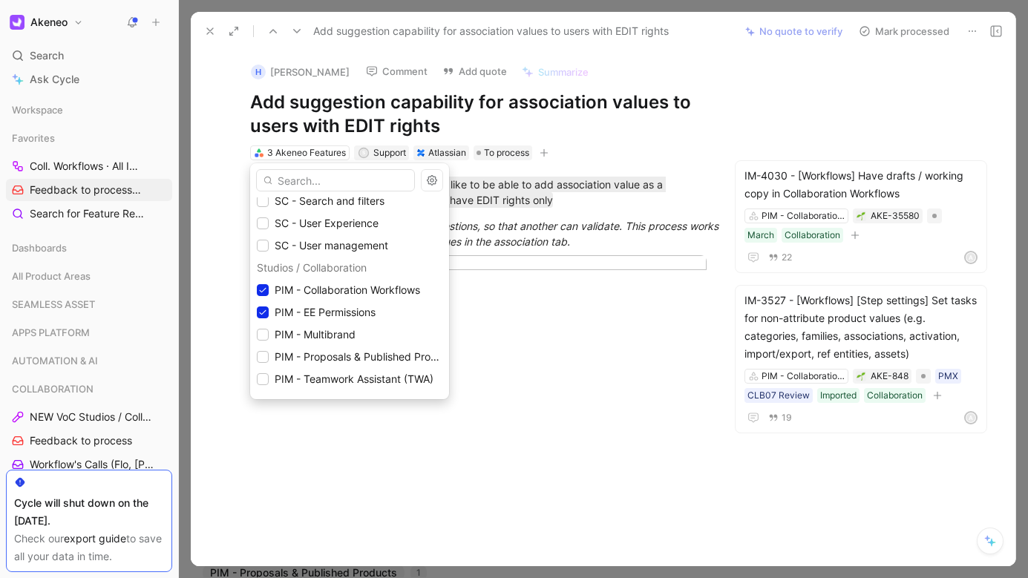
scroll to position [1258, 0]
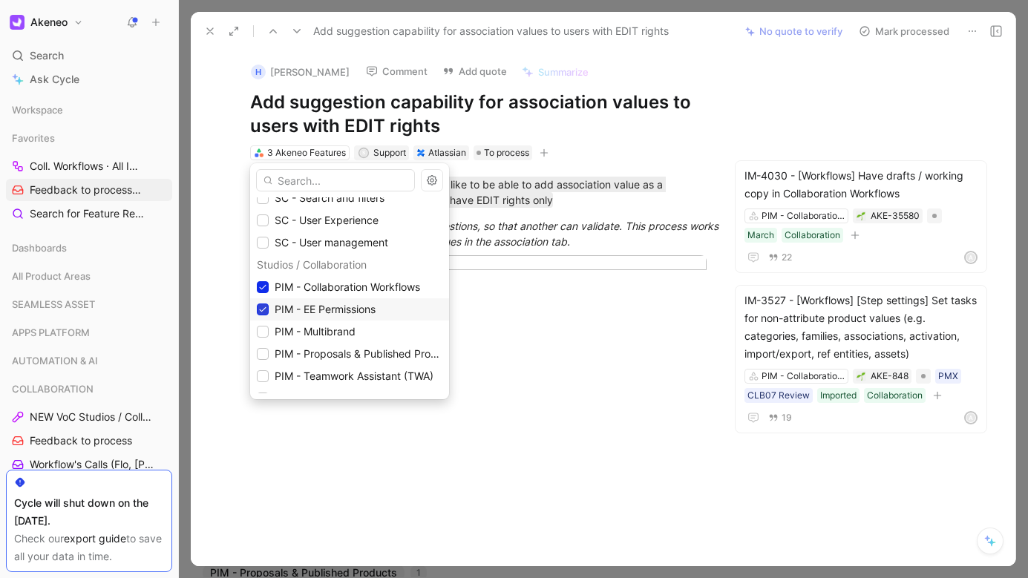
click at [262, 308] on icon at bounding box center [262, 309] width 9 height 9
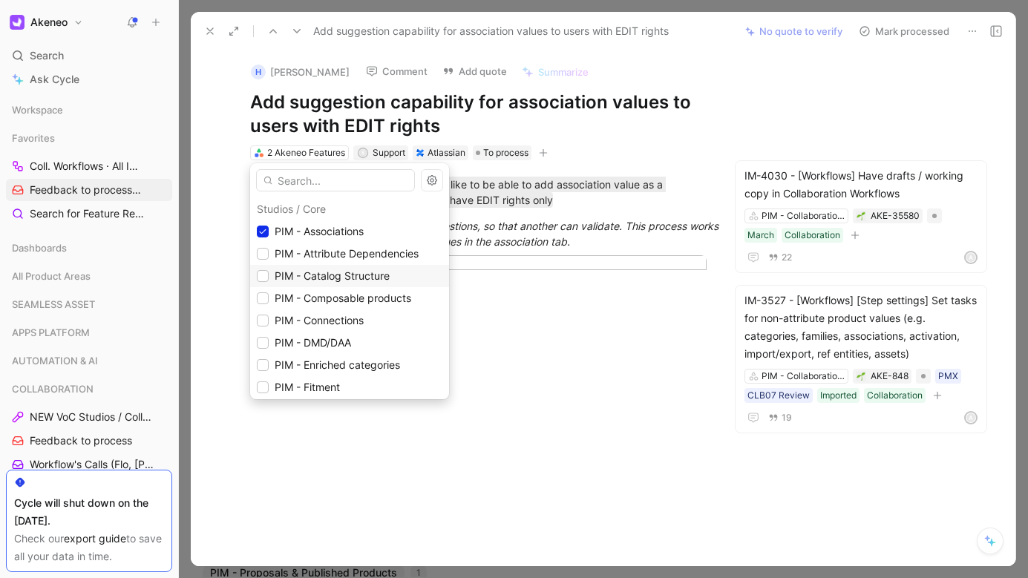
scroll to position [1471, 0]
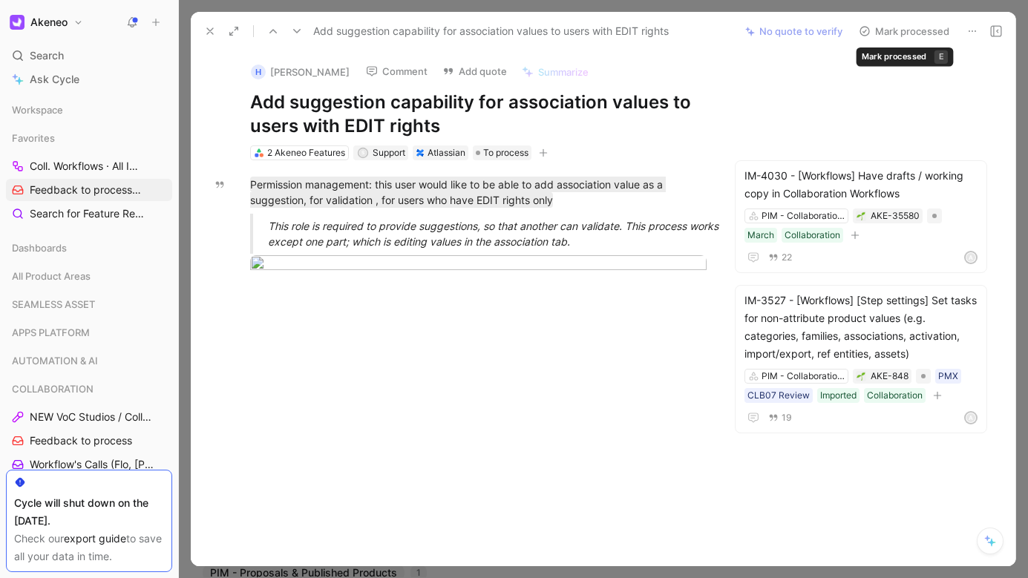
click at [881, 33] on button "Mark processed" at bounding box center [904, 31] width 104 height 21
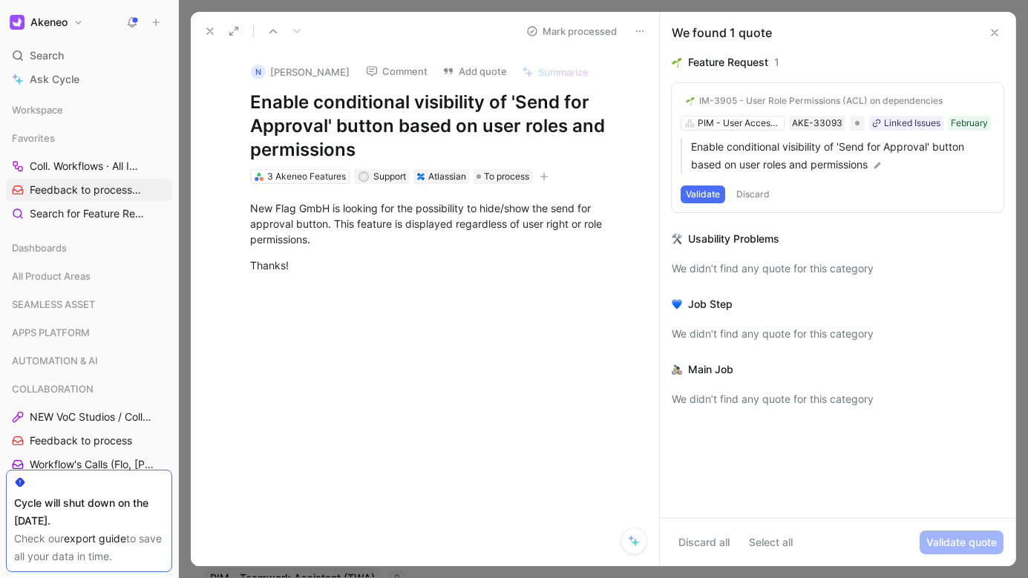
click at [215, 34] on icon at bounding box center [210, 31] width 12 height 12
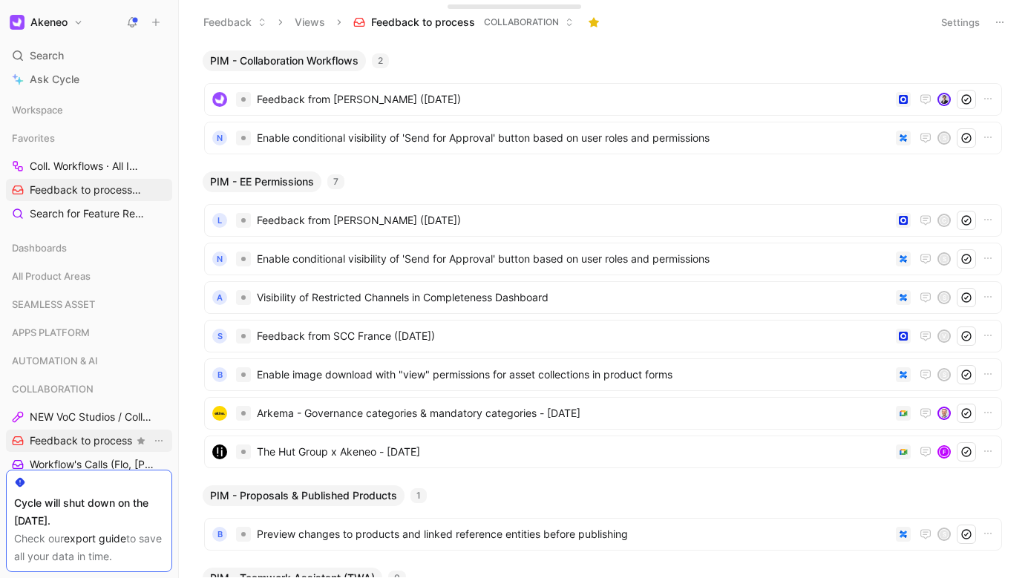
click at [102, 437] on span "Feedback to process" at bounding box center [81, 441] width 102 height 15
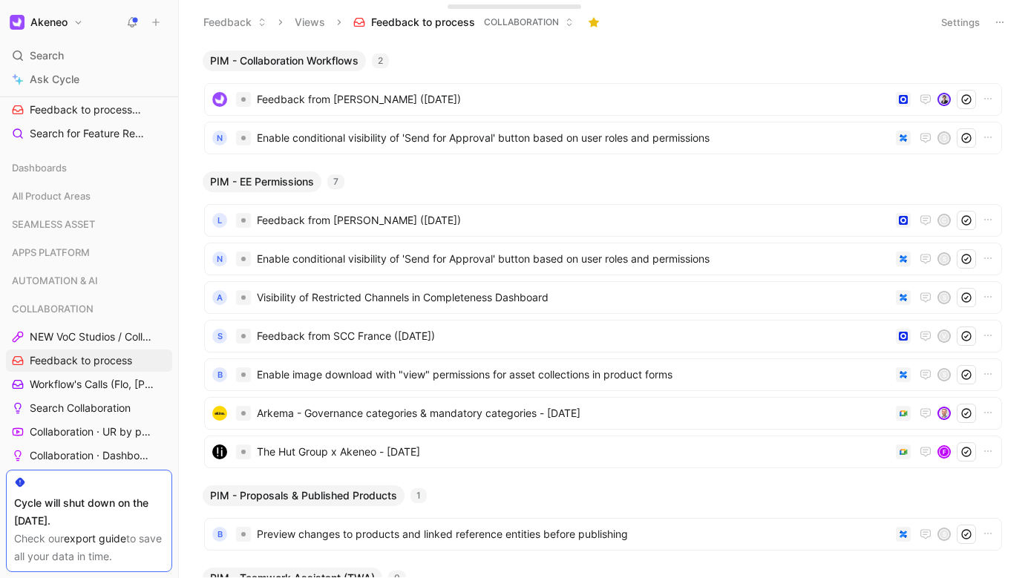
scroll to position [100, 0]
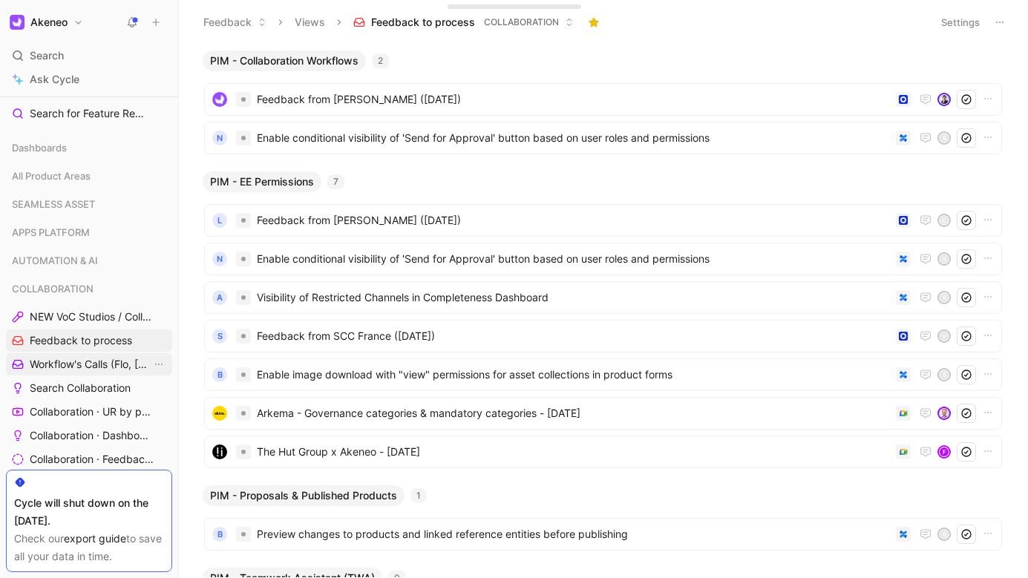
click at [89, 368] on span "Workflow's Calls (Flo, [PERSON_NAME], [PERSON_NAME])" at bounding box center [91, 364] width 122 height 15
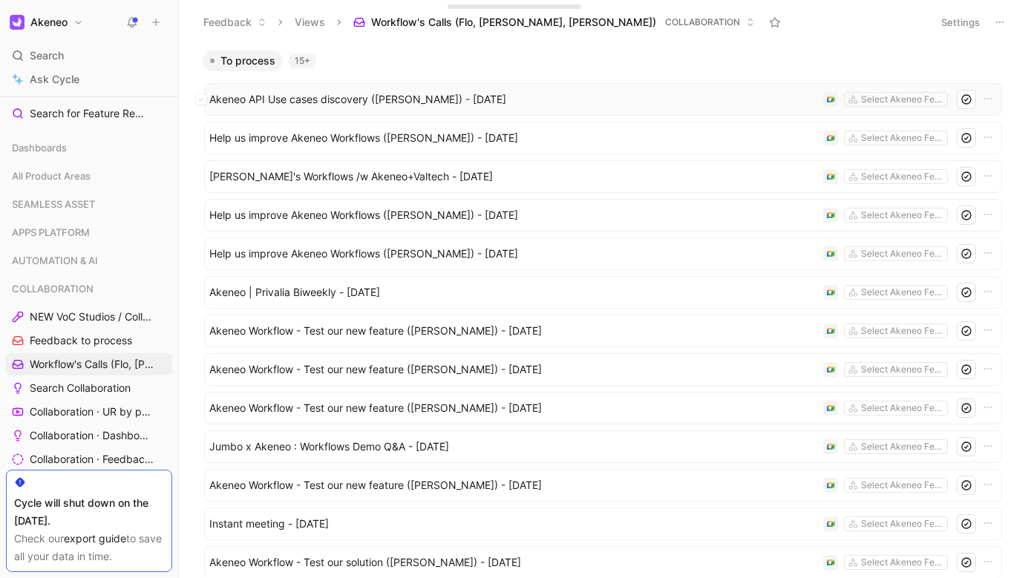
click at [434, 102] on span "Akeneo API Use cases discovery ([PERSON_NAME]) - [DATE]" at bounding box center [513, 100] width 608 height 18
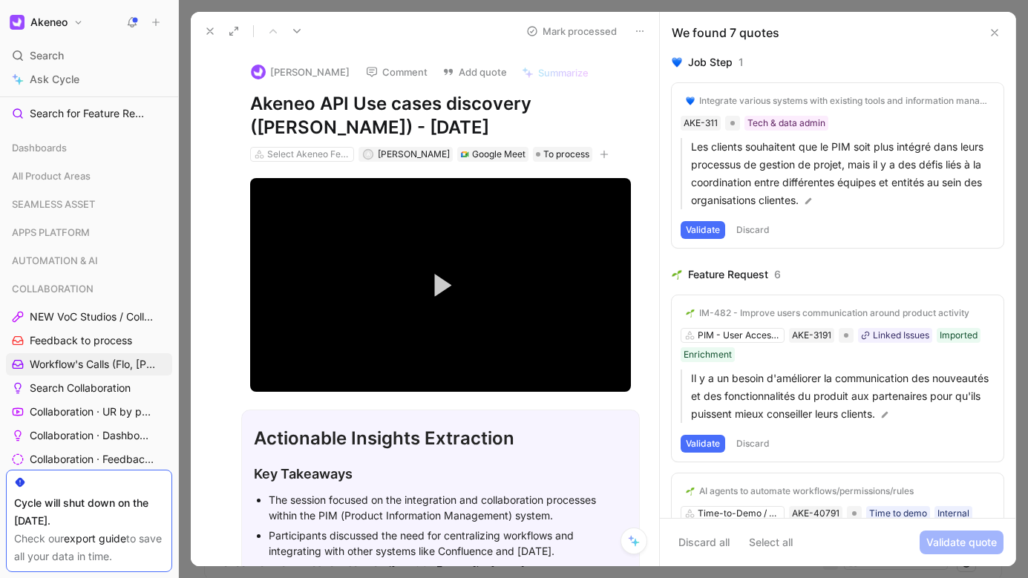
click at [209, 29] on icon at bounding box center [210, 31] width 12 height 12
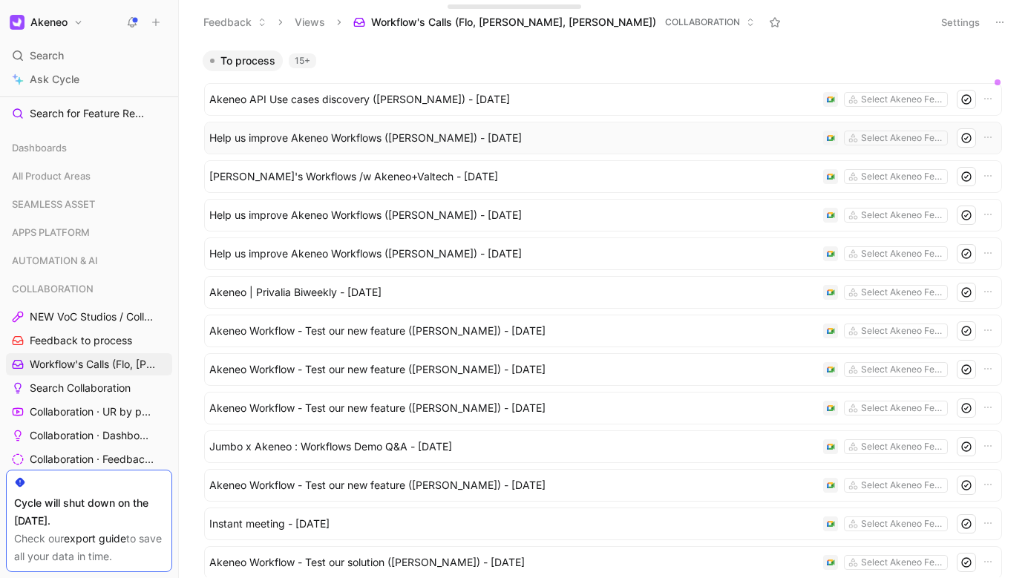
click at [360, 141] on span "Help us improve Akeneo Workflows ([PERSON_NAME]) - [DATE]" at bounding box center [513, 138] width 608 height 18
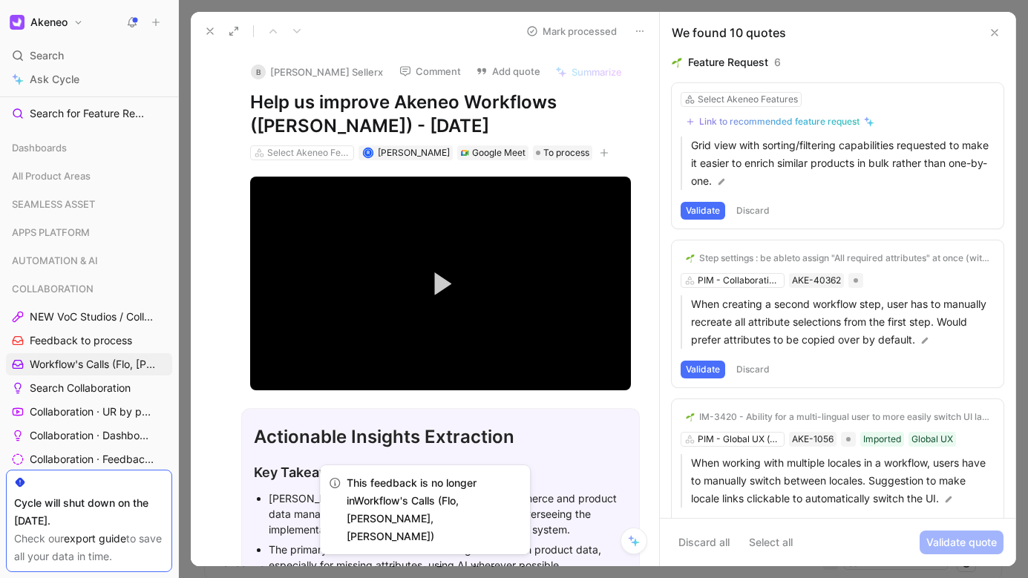
click at [215, 30] on icon at bounding box center [210, 31] width 12 height 12
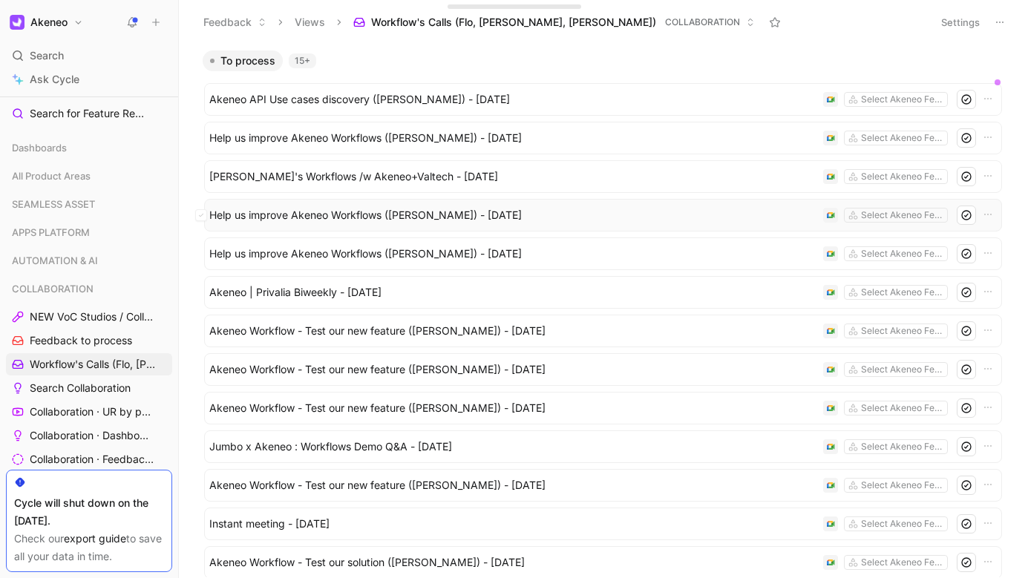
click at [296, 210] on span "Help us improve Akeneo Workflows ([PERSON_NAME]) - [DATE]" at bounding box center [513, 215] width 608 height 18
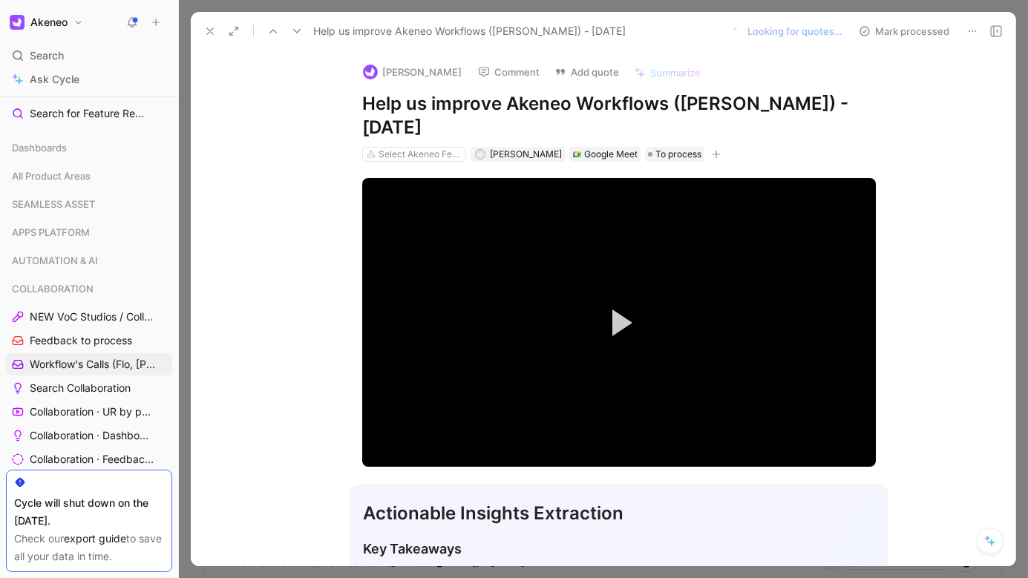
click at [212, 37] on button at bounding box center [210, 31] width 21 height 21
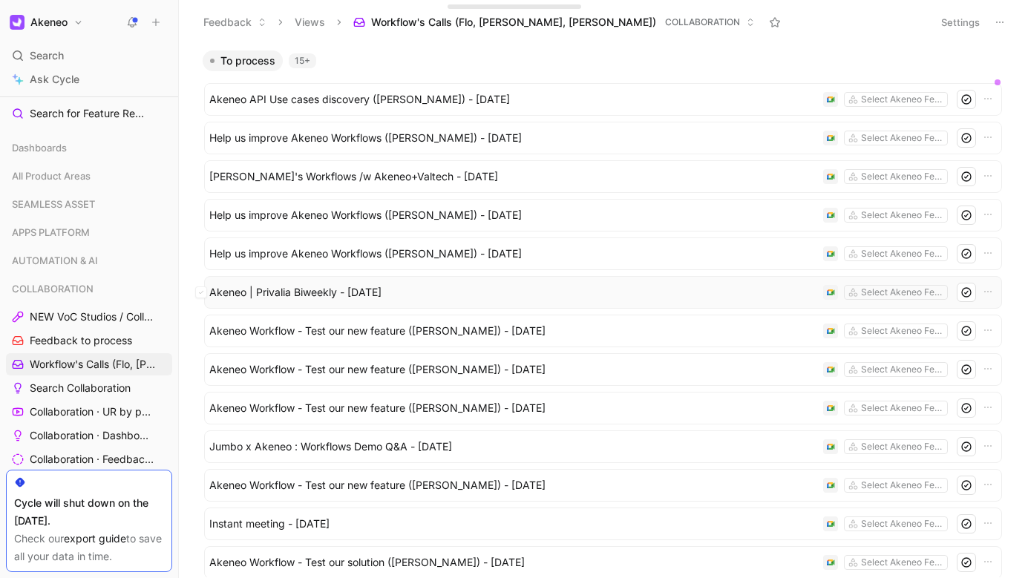
click at [417, 294] on span "Akeneo | Privalia Biweekly - [DATE]" at bounding box center [513, 293] width 608 height 18
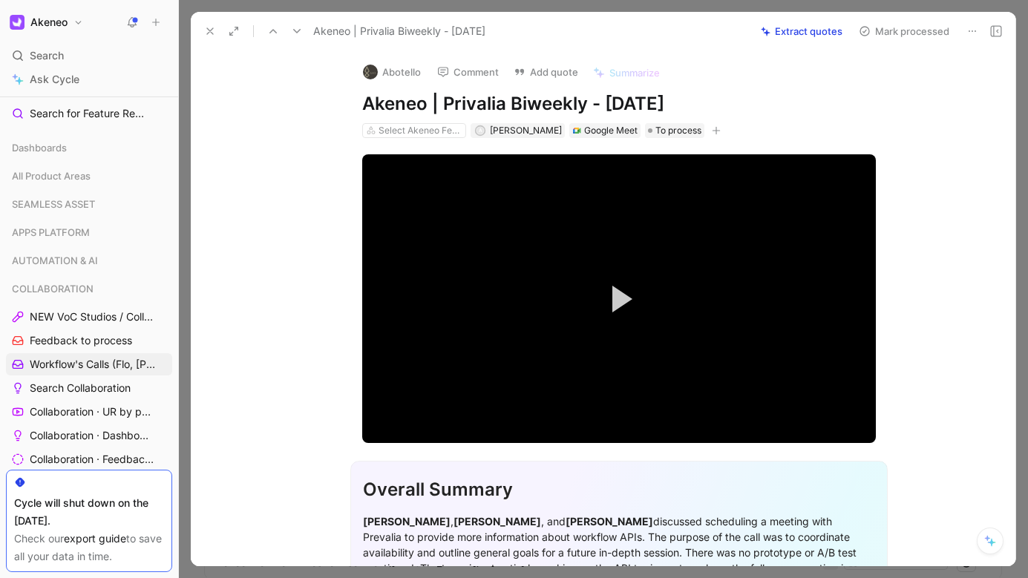
click at [807, 33] on button "Extract quotes" at bounding box center [801, 31] width 95 height 21
click at [823, 29] on button "Retry" at bounding box center [831, 31] width 38 height 21
click at [824, 36] on button "Retry" at bounding box center [831, 31] width 38 height 21
click at [206, 34] on icon at bounding box center [210, 31] width 12 height 12
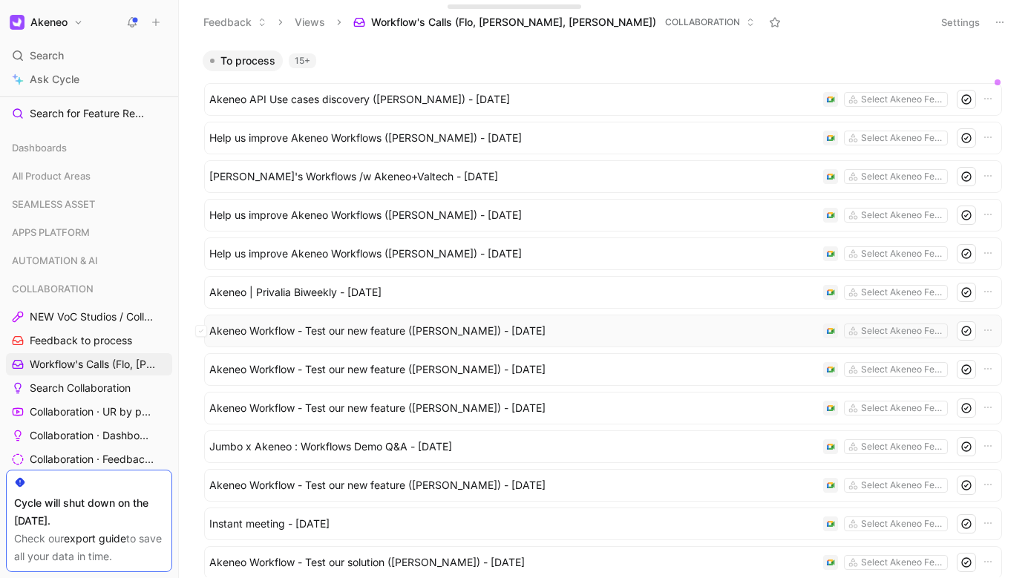
click at [373, 342] on div "Akeneo Workflow - Test our new feature ([PERSON_NAME]) - [DATE] Select Akeneo F…" at bounding box center [603, 331] width 798 height 33
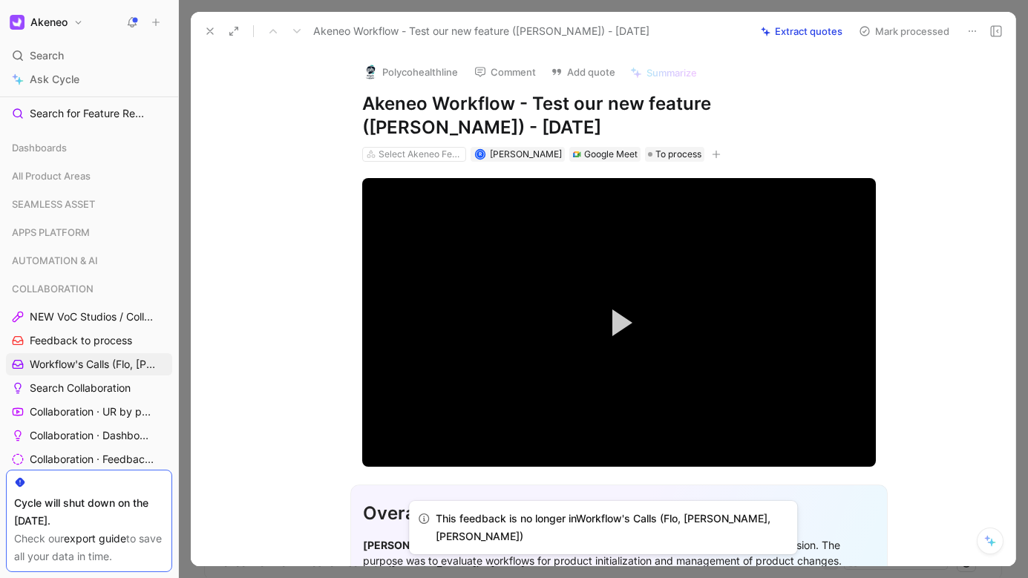
click at [788, 29] on button "Extract quotes" at bounding box center [801, 31] width 95 height 21
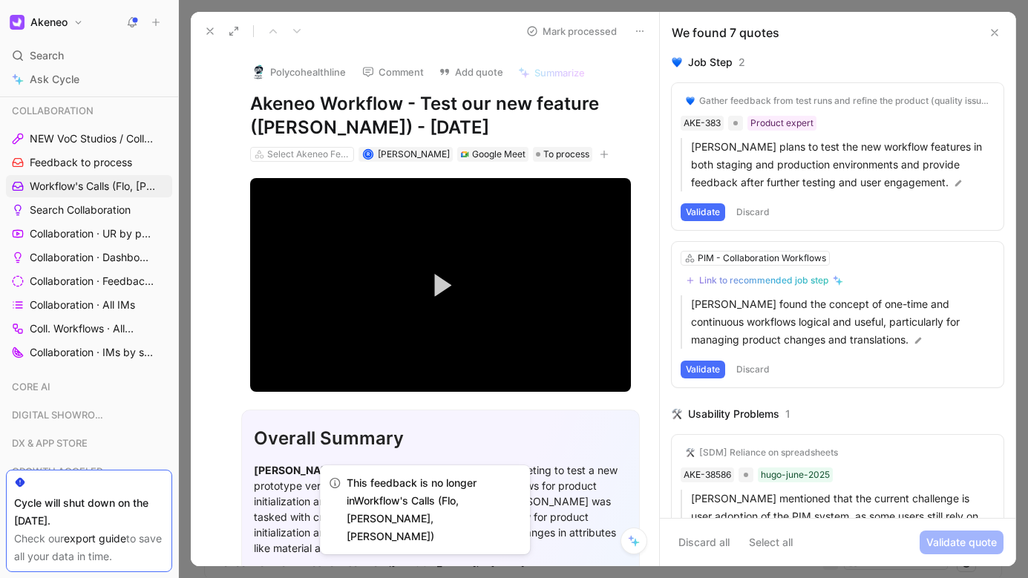
scroll to position [281, 0]
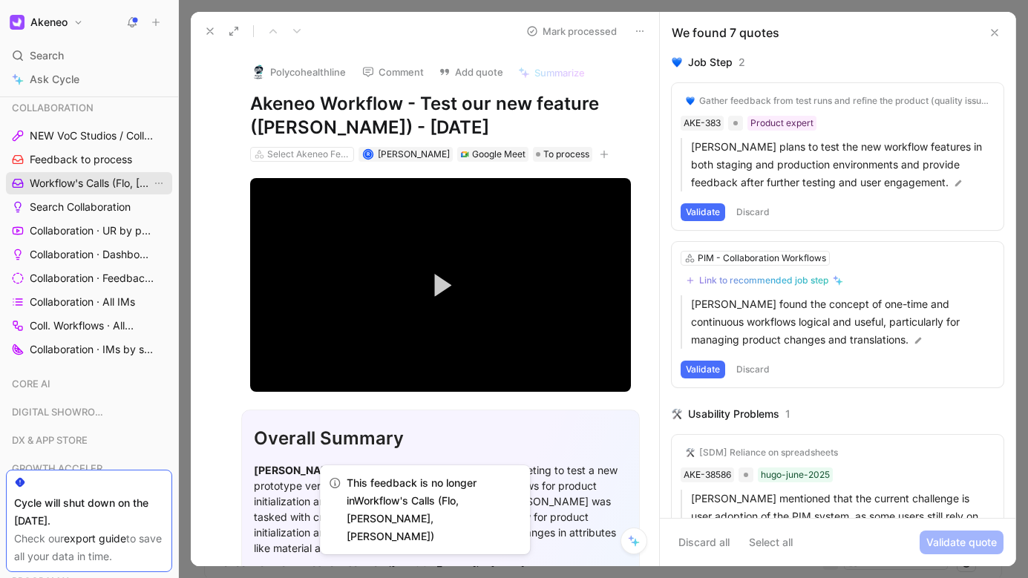
click at [85, 166] on span "Feedback to process" at bounding box center [81, 159] width 102 height 15
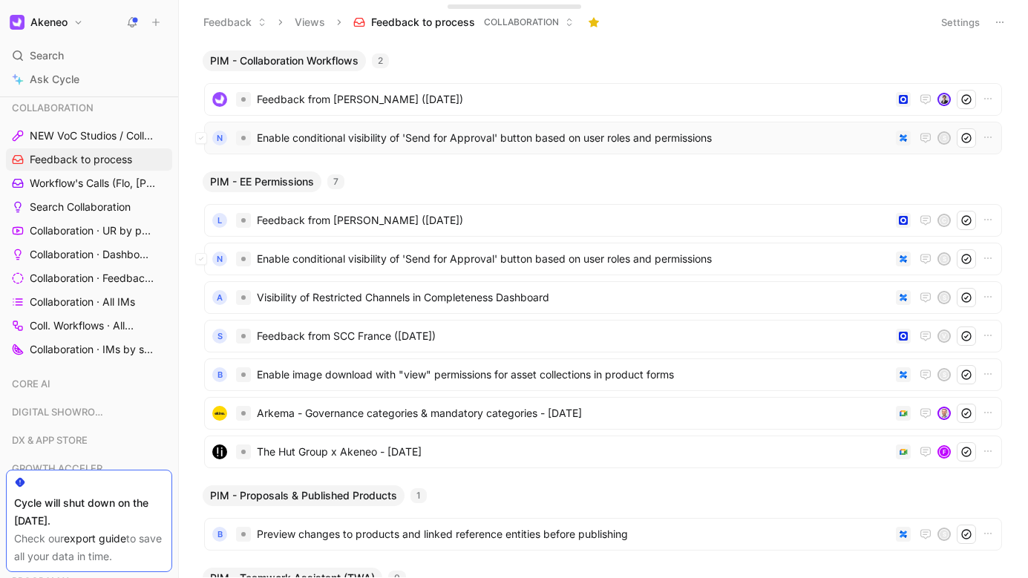
click at [345, 147] on div "N Enable conditional visibility of 'Send for Approval' button based on user rol…" at bounding box center [603, 137] width 788 height 19
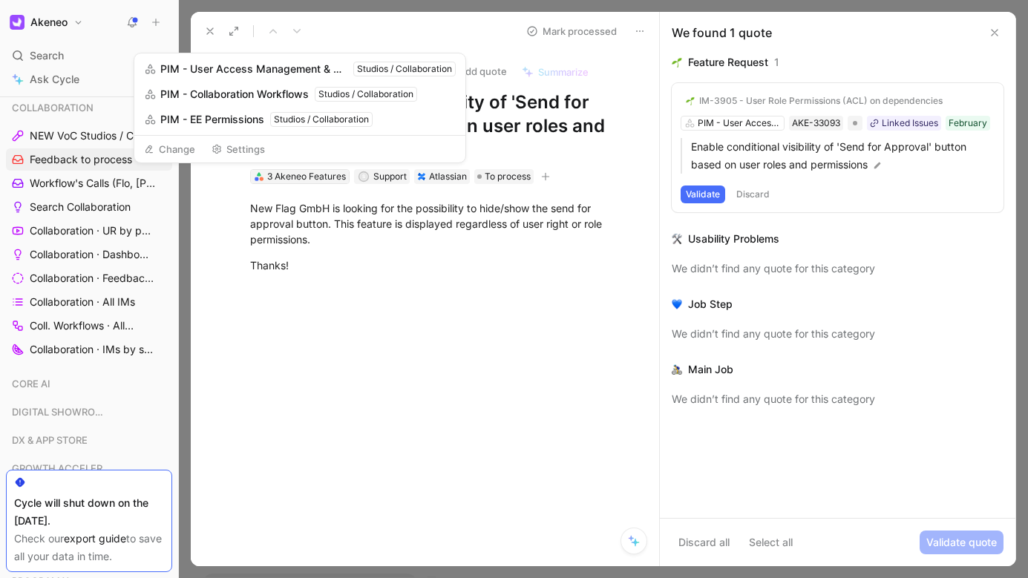
click at [301, 177] on div "3 Akeneo Features" at bounding box center [306, 176] width 79 height 15
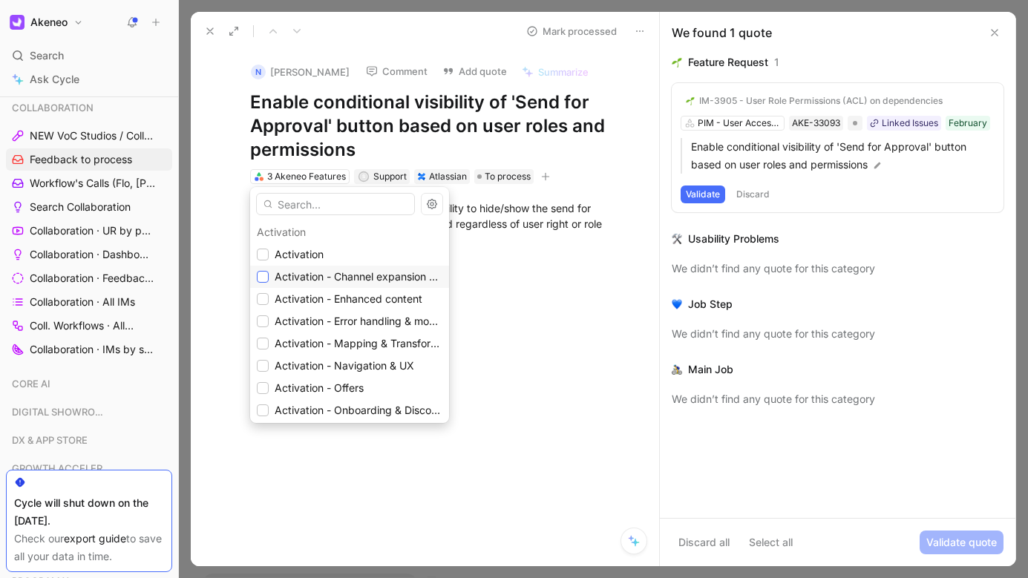
click at [266, 281] on icon at bounding box center [262, 276] width 9 height 9
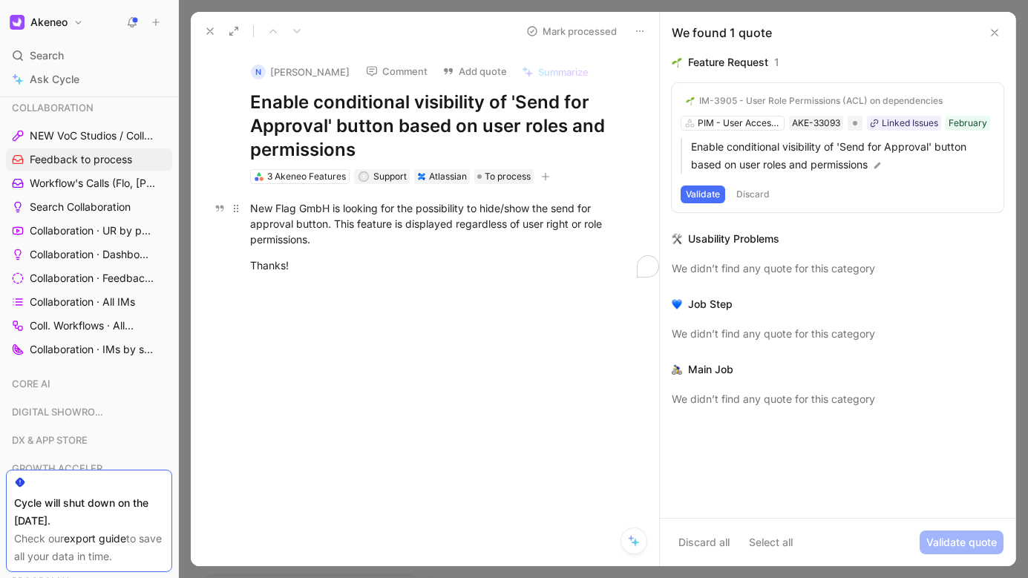
drag, startPoint x: 333, startPoint y: 225, endPoint x: 359, endPoint y: 240, distance: 29.9
click at [359, 240] on div "New Flag GmbH is looking for the possibility to hide/show the send for approval…" at bounding box center [440, 223] width 381 height 47
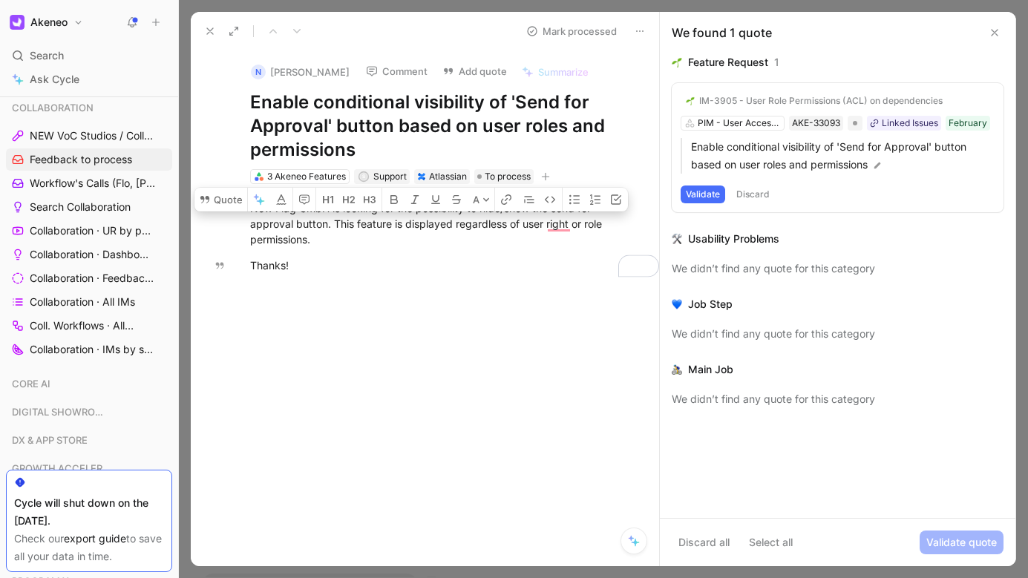
click at [504, 278] on div "New Flag GmbH is looking for the possibility to hide/show the send for approval…" at bounding box center [440, 236] width 437 height 105
drag, startPoint x: 348, startPoint y: 244, endPoint x: 334, endPoint y: 226, distance: 22.7
click at [334, 226] on div "New Flag GmbH is looking for the possibility to hide/show the send for approval…" at bounding box center [440, 223] width 381 height 47
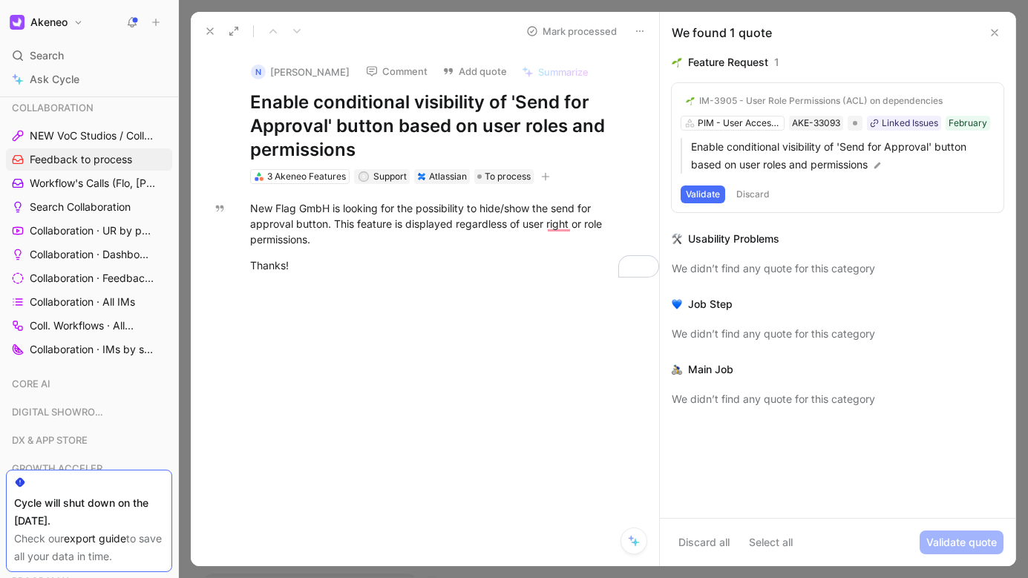
click at [400, 67] on button "Comment" at bounding box center [396, 71] width 75 height 21
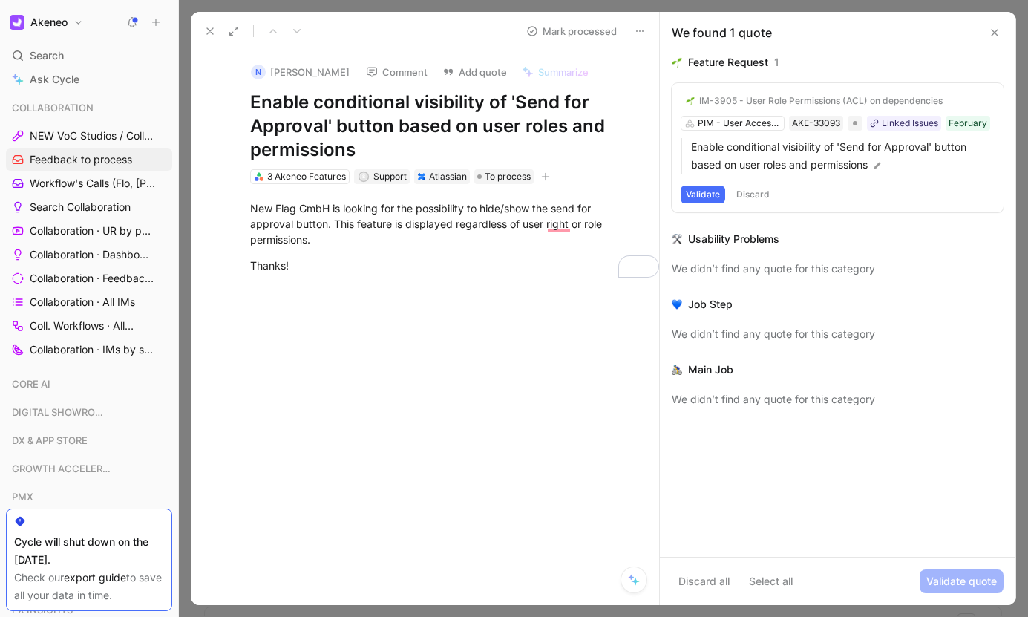
click at [218, 33] on button at bounding box center [210, 31] width 21 height 21
